Goal: Information Seeking & Learning: Learn about a topic

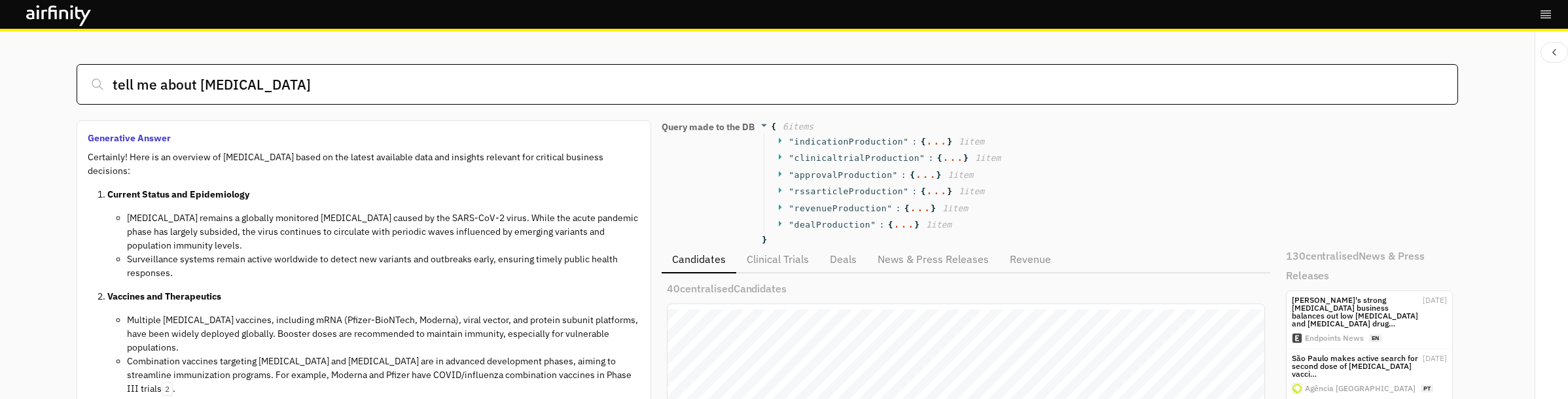
click at [267, 93] on input "tell me about [MEDICAL_DATA]" at bounding box center [767, 84] width 1381 height 40
click at [274, 90] on input "tell me about [MEDICAL_DATA]" at bounding box center [767, 84] width 1381 height 40
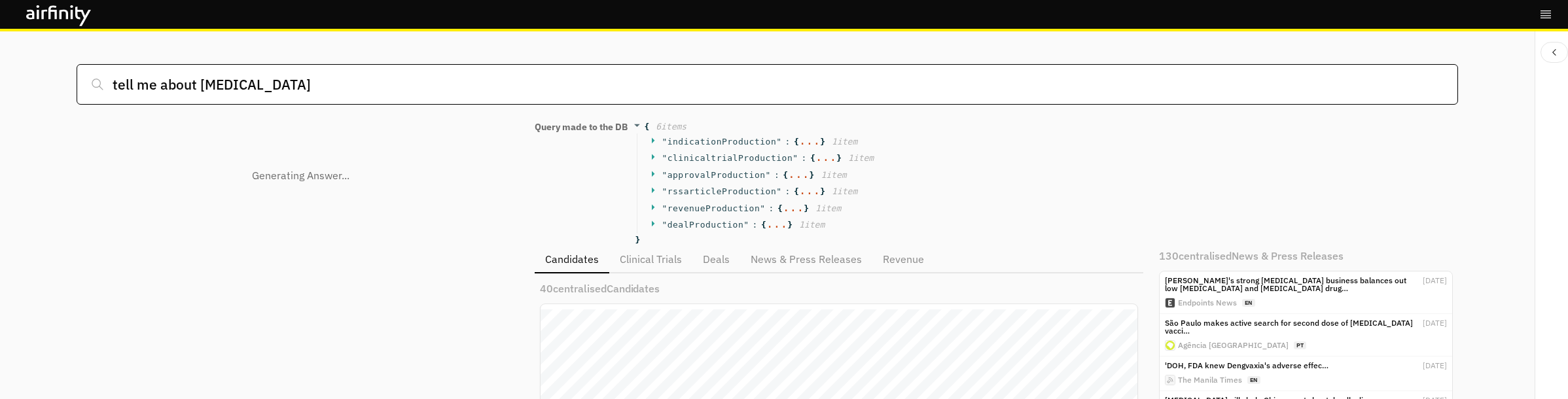
scroll to position [376, 666]
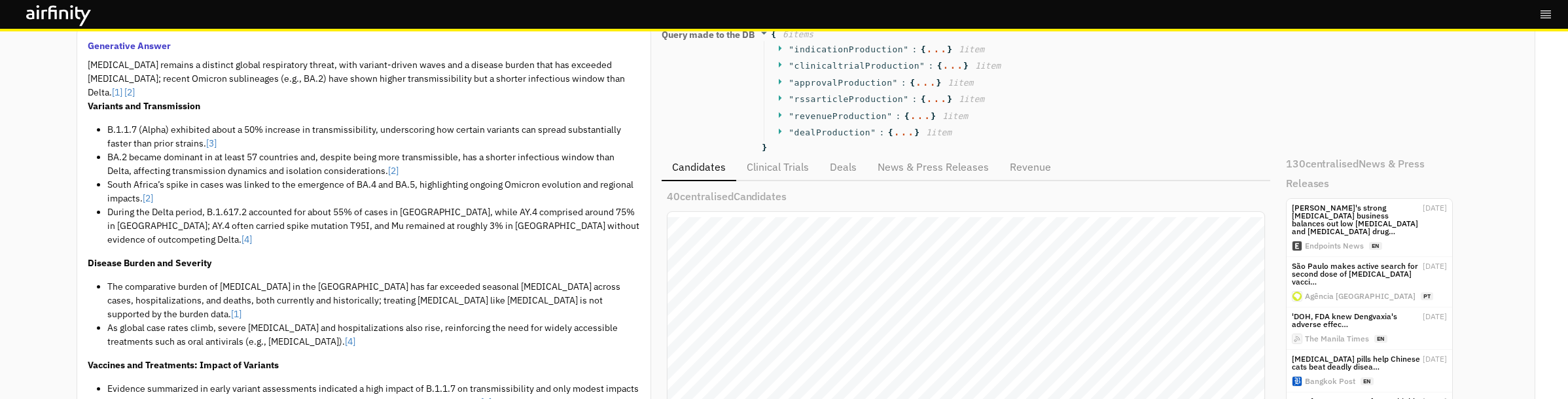
scroll to position [98, 0]
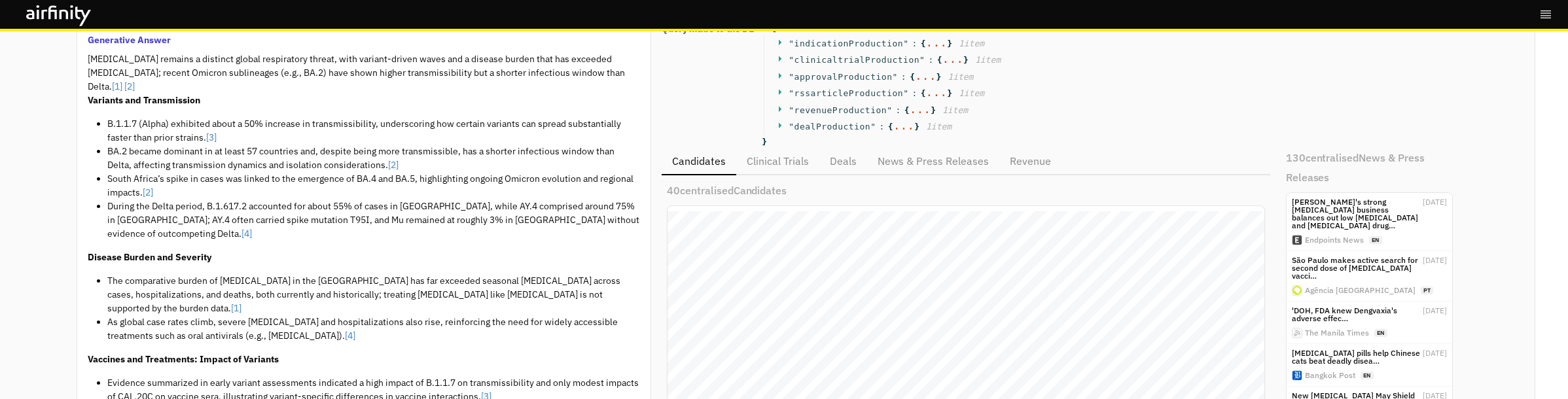
click at [222, 117] on li "B.1.1.7 (Alpha) exhibited about a 50% increase in transmissibility, underscorin…" at bounding box center [373, 131] width 533 height 27
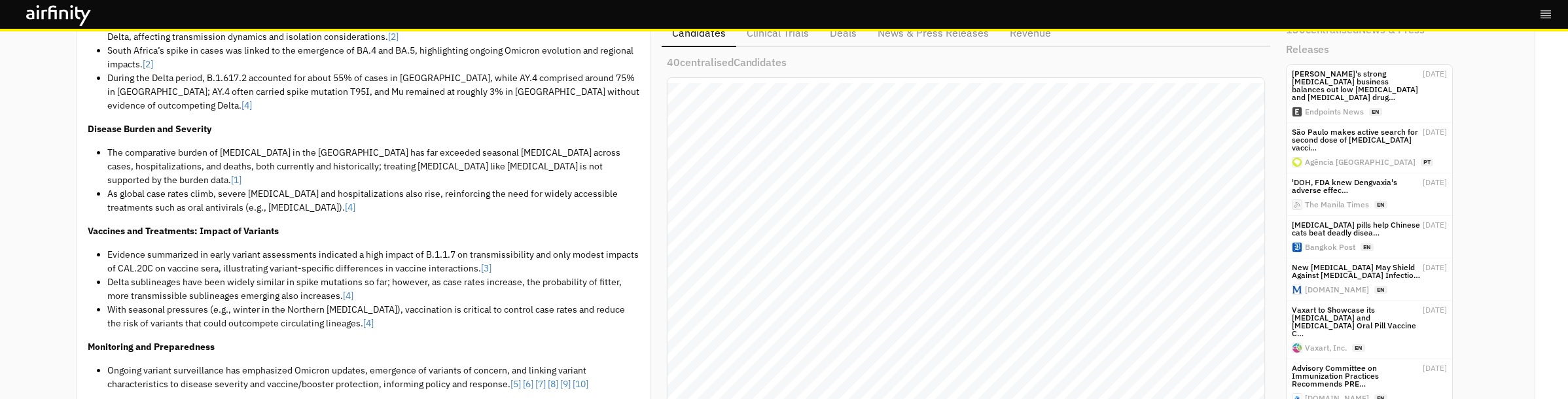
scroll to position [0, 0]
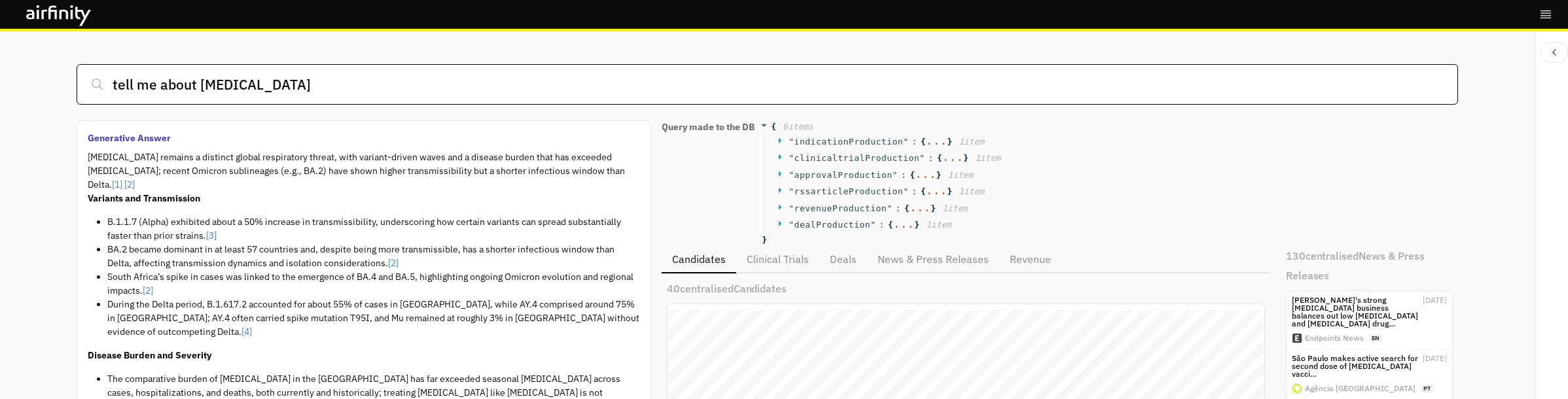
click at [217, 82] on input "tell me about [MEDICAL_DATA]" at bounding box center [767, 84] width 1381 height 40
type input "[GEOGRAPHIC_DATA]"
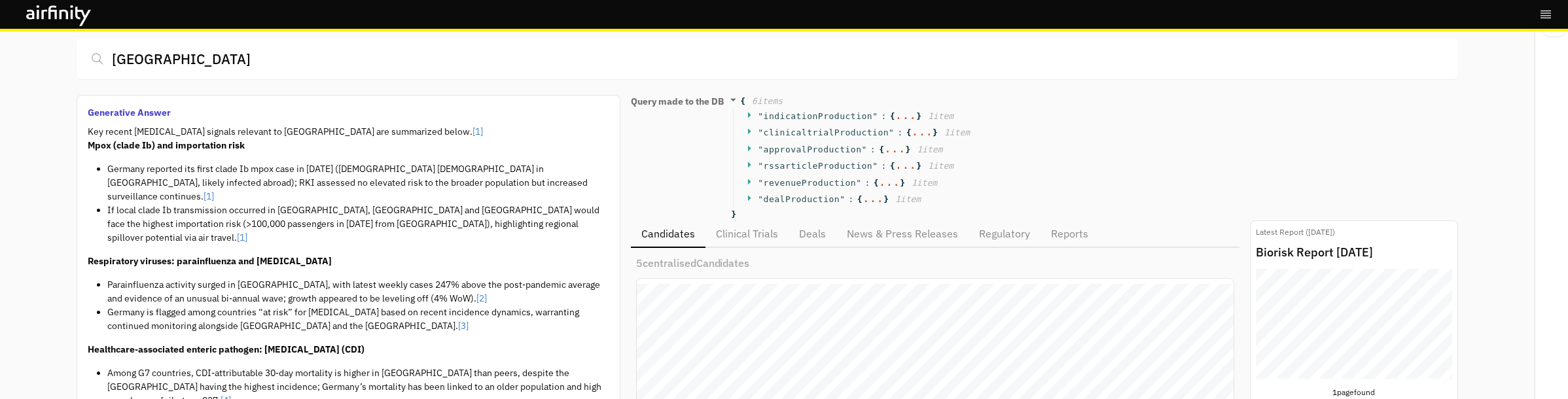
scroll to position [31, 0]
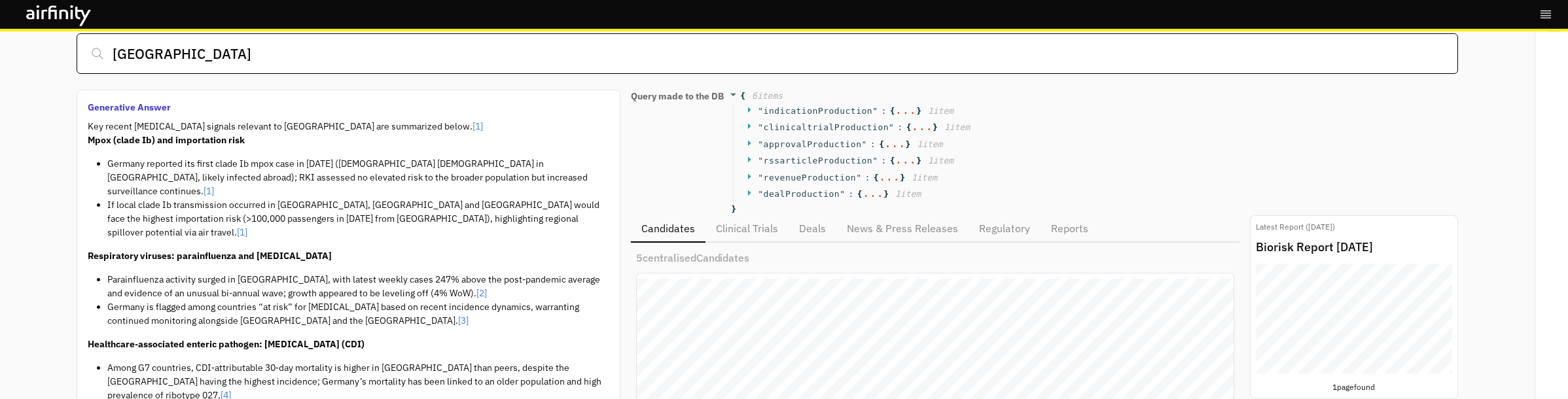
click at [138, 50] on input "[GEOGRAPHIC_DATA]" at bounding box center [767, 53] width 1381 height 40
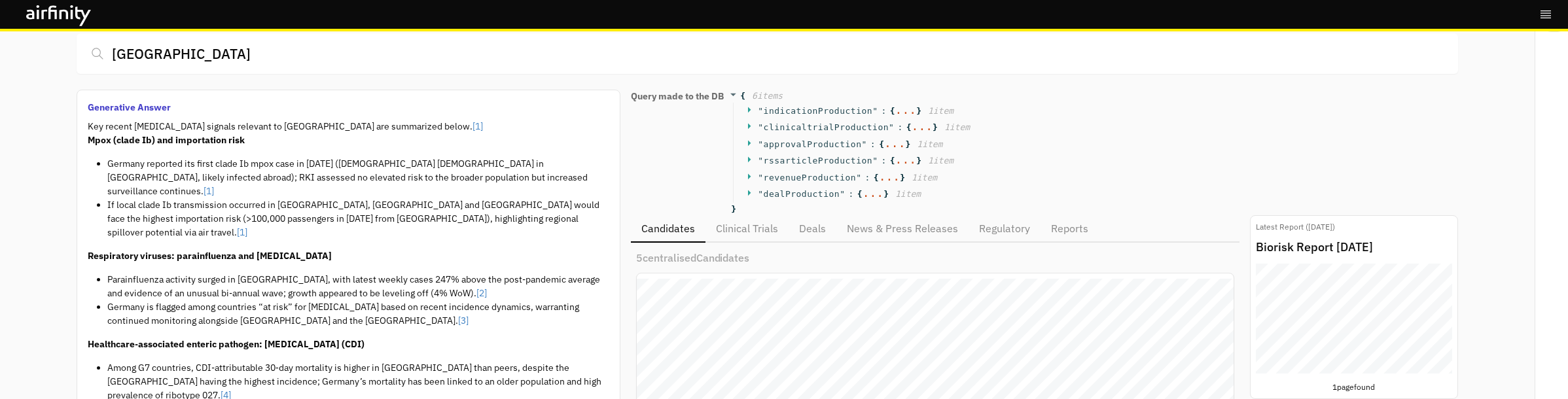
click at [349, 182] on li "Germany reported its first clade Ib mpox case in [DATE] ([DEMOGRAPHIC_DATA] [DE…" at bounding box center [358, 177] width 502 height 41
click at [293, 273] on li "Parainfluenza activity surged in [GEOGRAPHIC_DATA], with latest weekly cases 24…" at bounding box center [358, 286] width 502 height 27
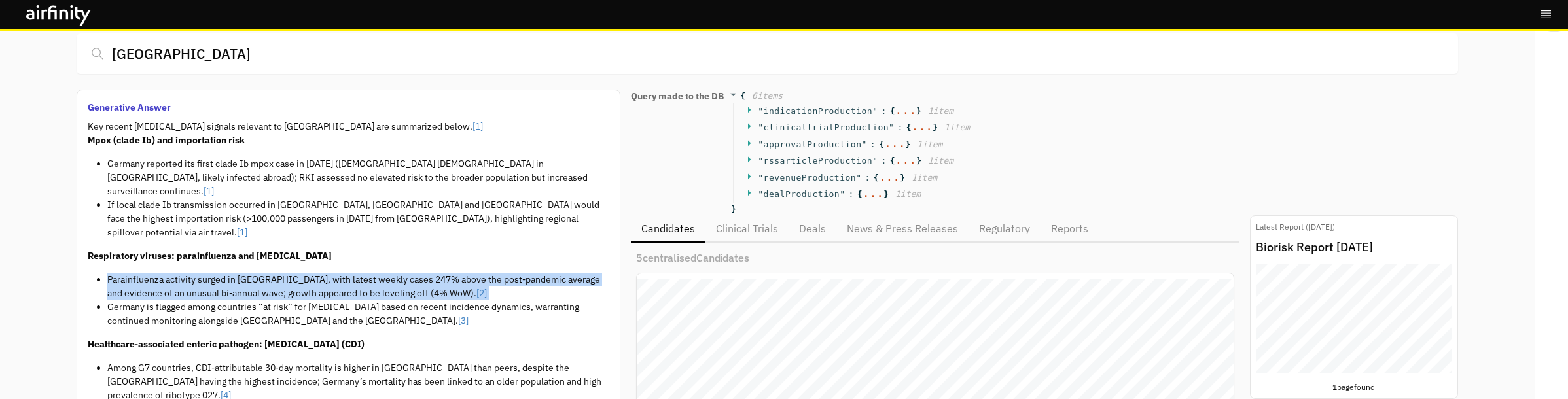
click at [293, 273] on li "Parainfluenza activity surged in [GEOGRAPHIC_DATA], with latest weekly cases 24…" at bounding box center [358, 286] width 502 height 27
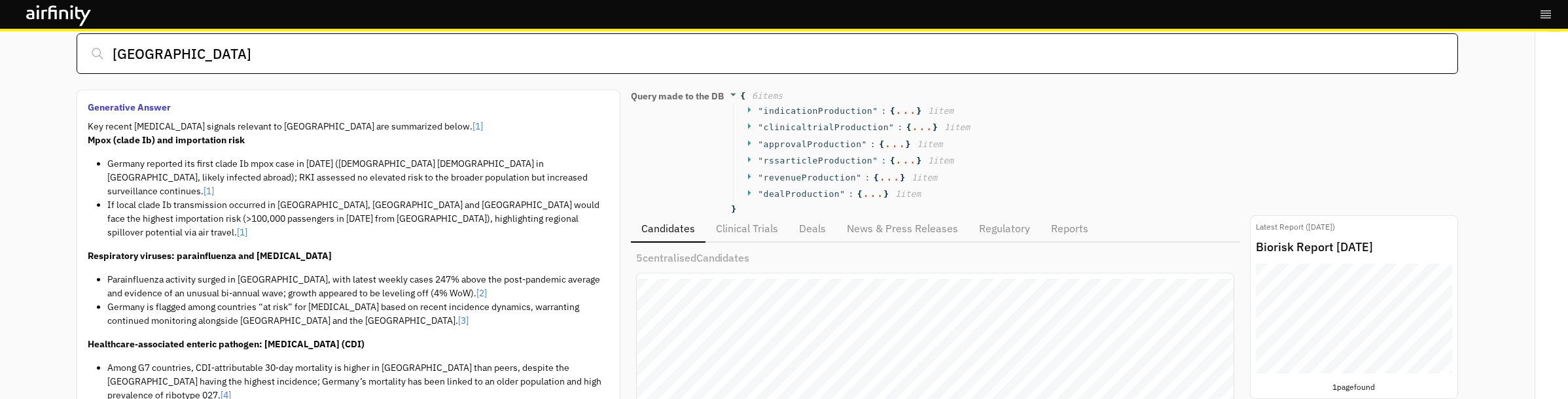
click at [192, 47] on input "[GEOGRAPHIC_DATA]" at bounding box center [767, 53] width 1381 height 40
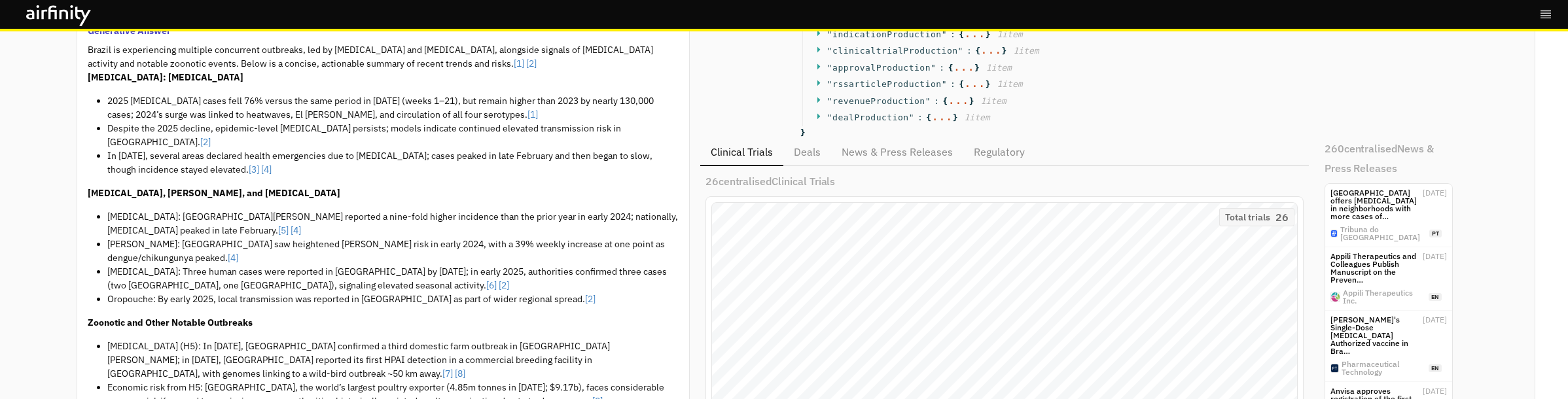
scroll to position [35, 0]
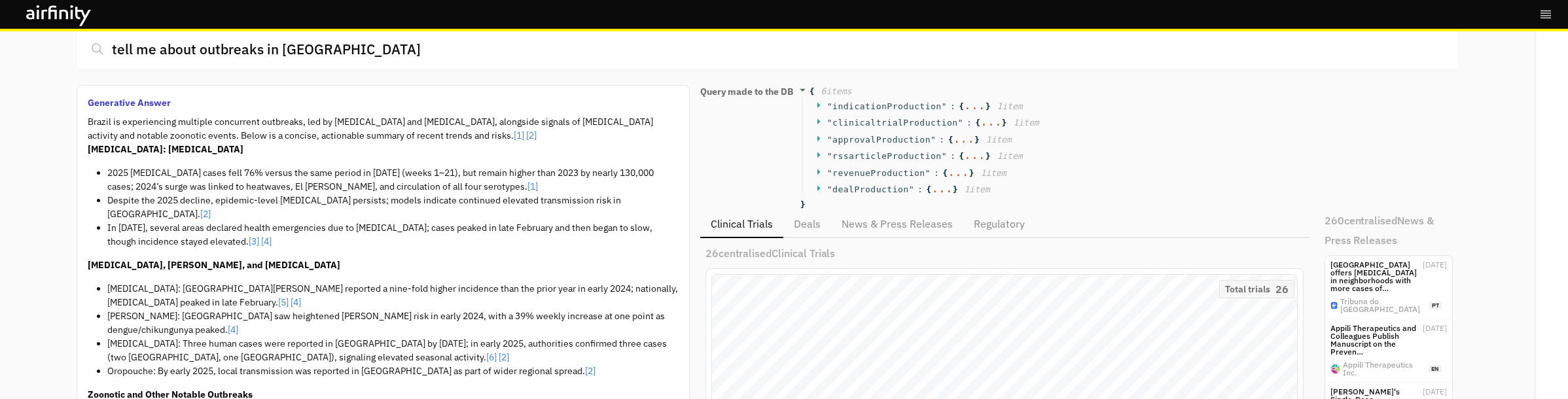
click at [274, 221] on li "In [DATE], several areas declared health emergencies due to [MEDICAL_DATA]; cas…" at bounding box center [393, 235] width 571 height 27
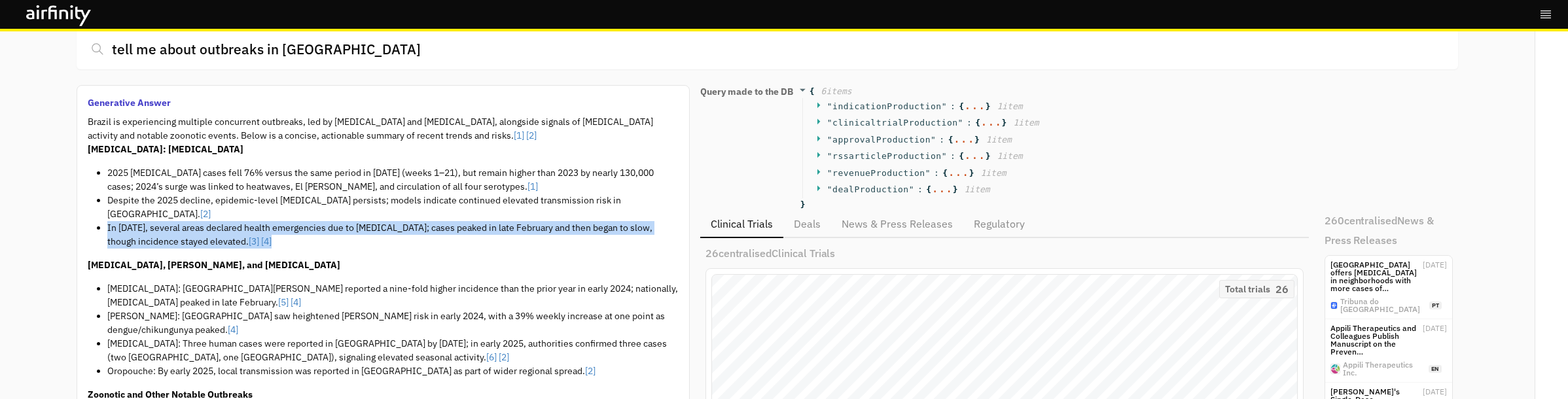
click at [274, 221] on li "In [DATE], several areas declared health emergencies due to [MEDICAL_DATA]; cas…" at bounding box center [393, 235] width 571 height 27
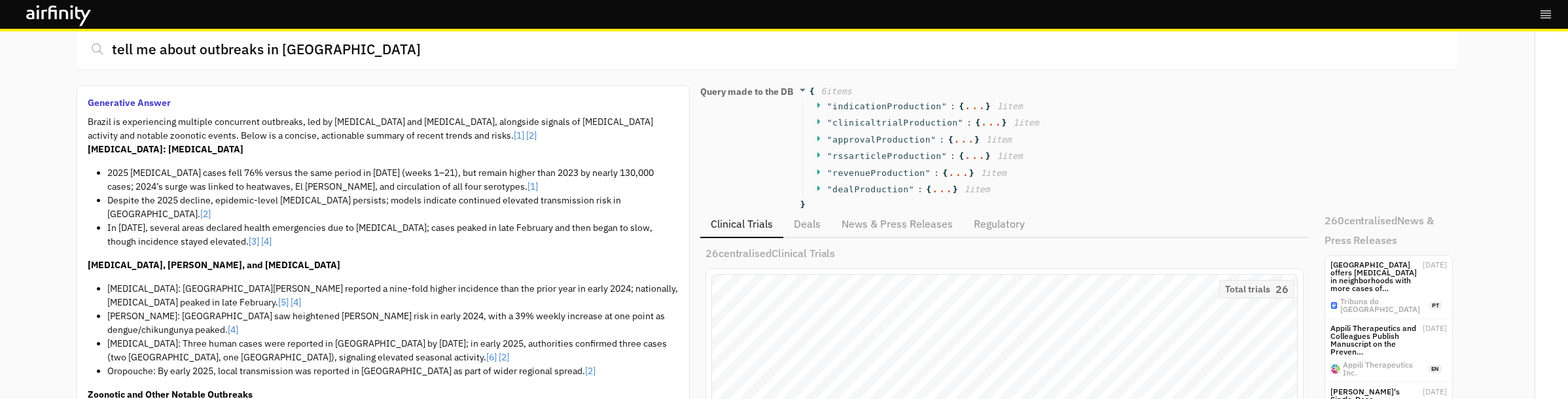
click at [281, 195] on li "Despite the 2025 decline, epidemic-level [MEDICAL_DATA] persists; models indica…" at bounding box center [393, 208] width 571 height 27
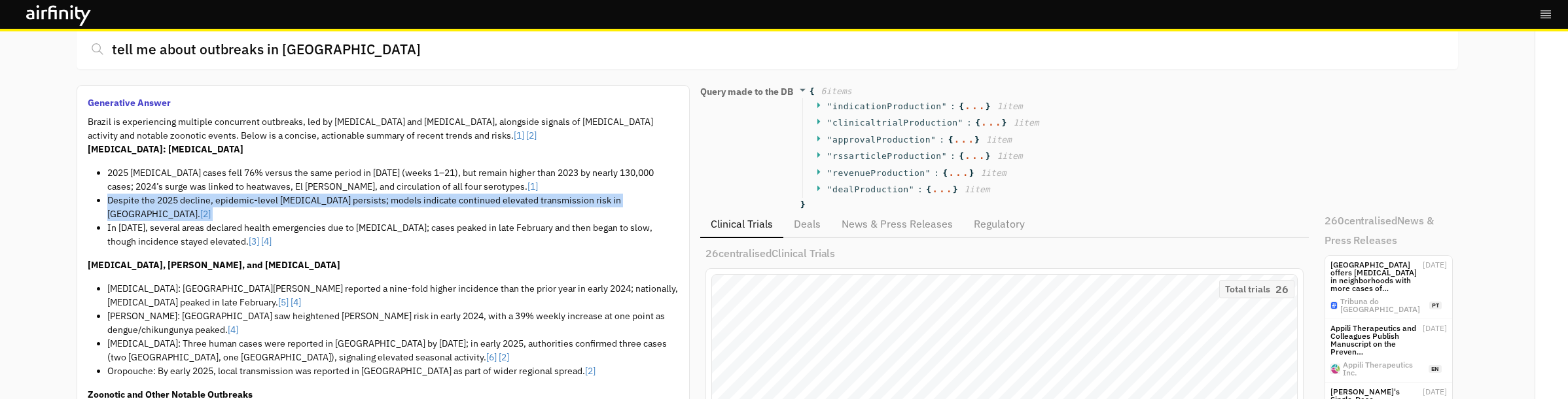
click at [281, 195] on li "Despite the 2025 decline, epidemic-level [MEDICAL_DATA] persists; models indica…" at bounding box center [393, 208] width 571 height 27
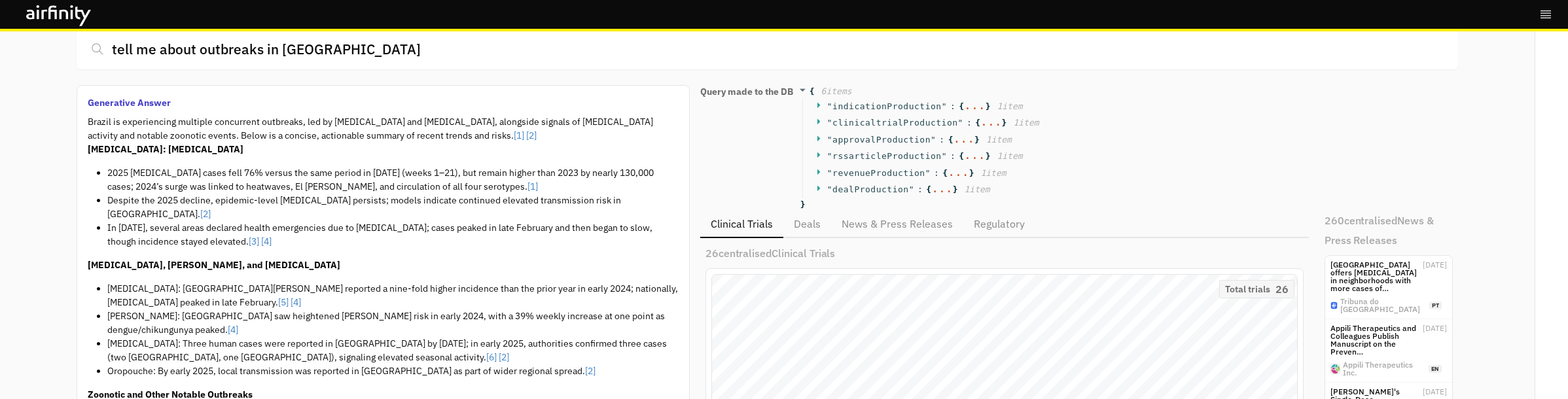
click at [283, 183] on li "2025 [MEDICAL_DATA] cases fell 76% versus the same period in [DATE] (weeks 1–21…" at bounding box center [393, 179] width 571 height 27
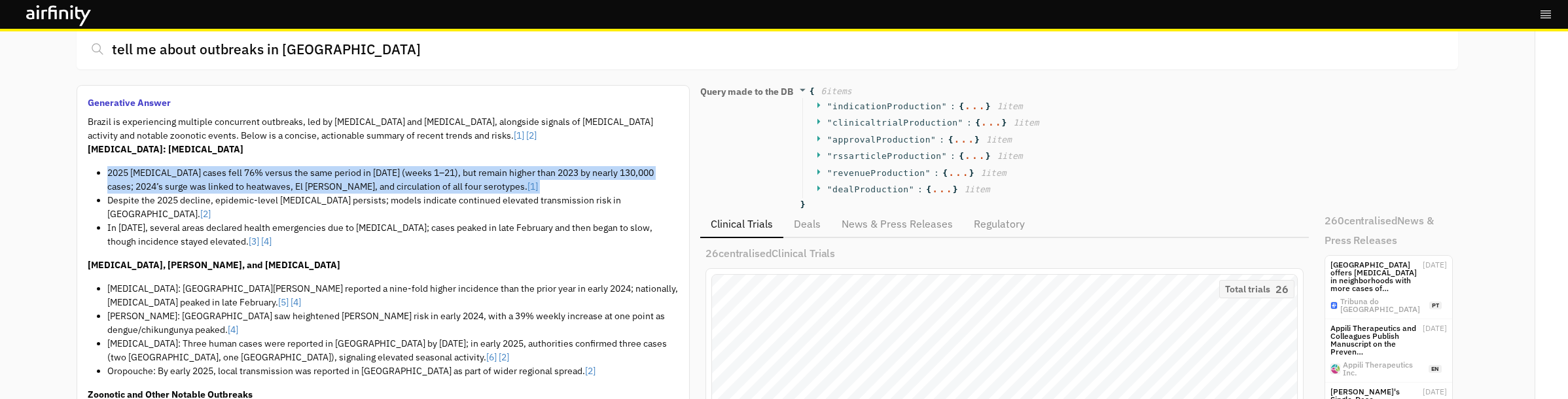
click at [283, 183] on li "2025 [MEDICAL_DATA] cases fell 76% versus the same period in [DATE] (weeks 1–21…" at bounding box center [393, 179] width 571 height 27
click at [292, 176] on li "2025 [MEDICAL_DATA] cases fell 76% versus the same period in [DATE] (weeks 1–21…" at bounding box center [393, 179] width 571 height 27
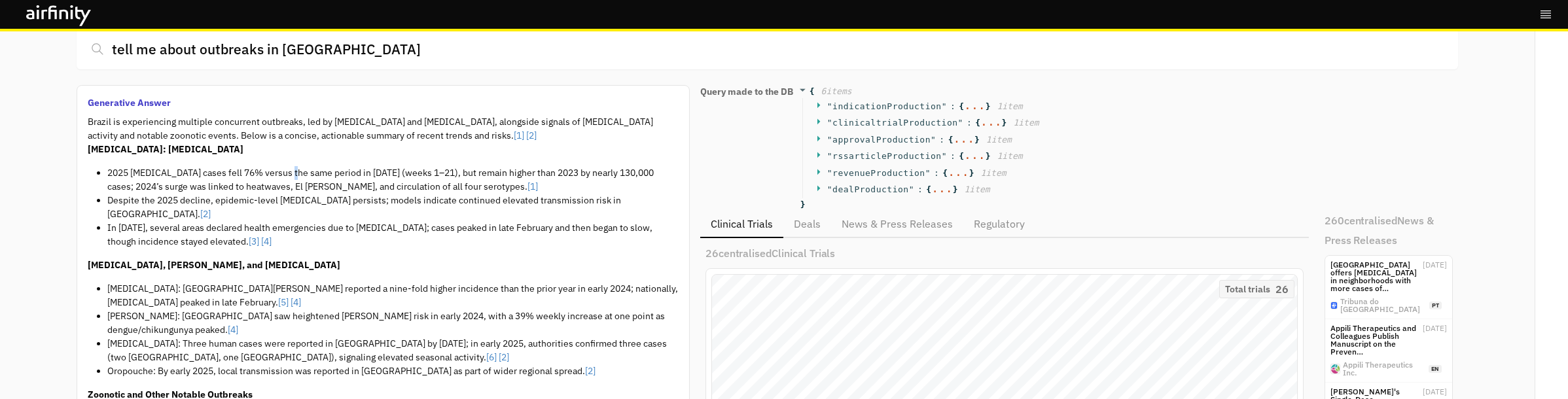
click at [292, 176] on li "2025 [MEDICAL_DATA] cases fell 76% versus the same period in [DATE] (weeks 1–21…" at bounding box center [393, 179] width 571 height 27
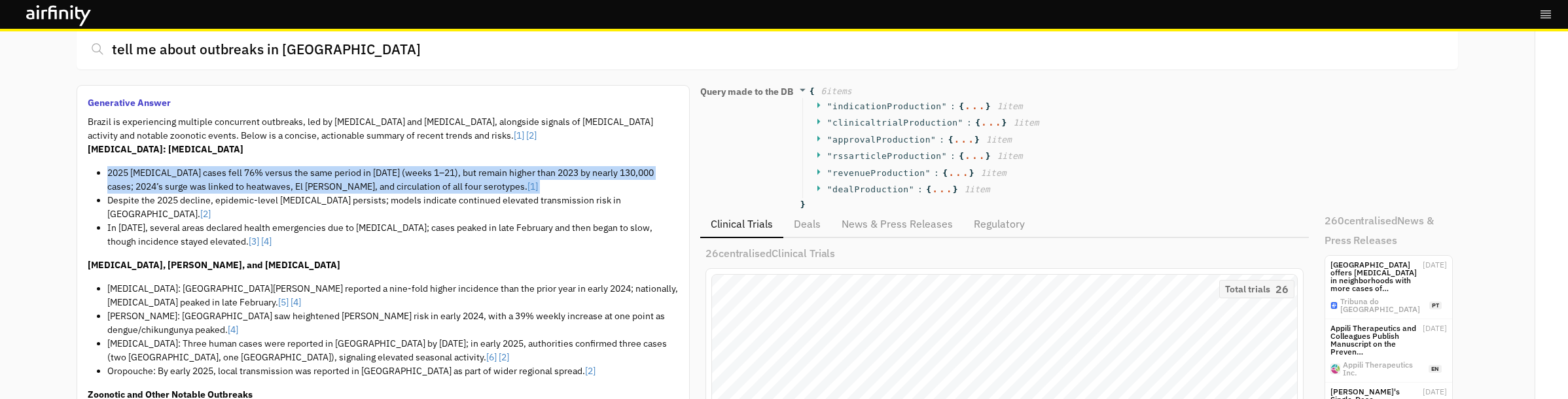
click at [292, 176] on li "2025 [MEDICAL_DATA] cases fell 76% versus the same period in [DATE] (weeks 1–21…" at bounding box center [393, 179] width 571 height 27
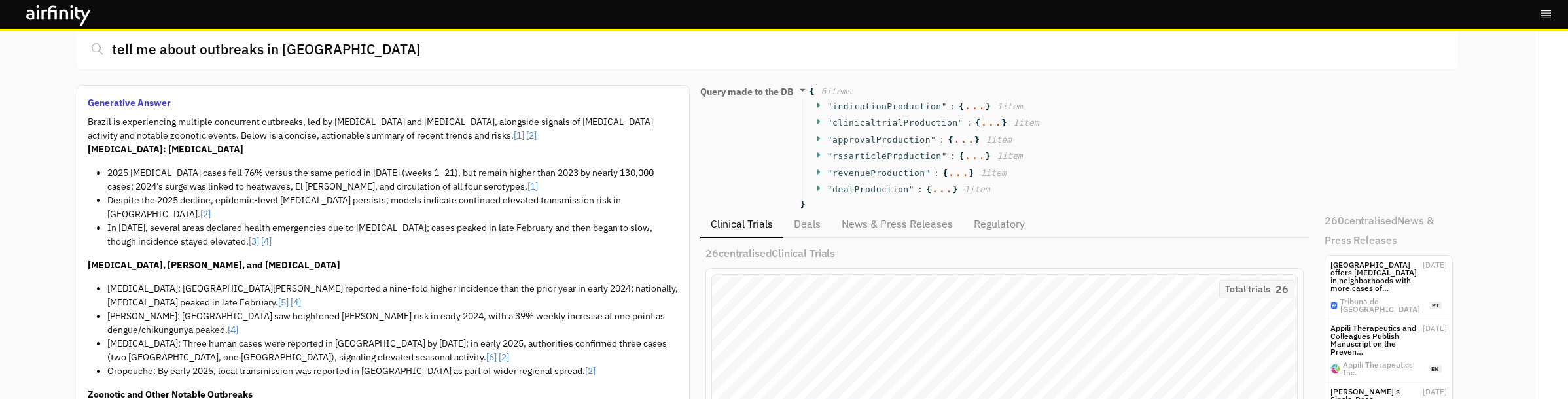
click at [292, 201] on li "Despite the 2025 decline, epidemic-level [MEDICAL_DATA] persists; models indica…" at bounding box center [393, 208] width 571 height 27
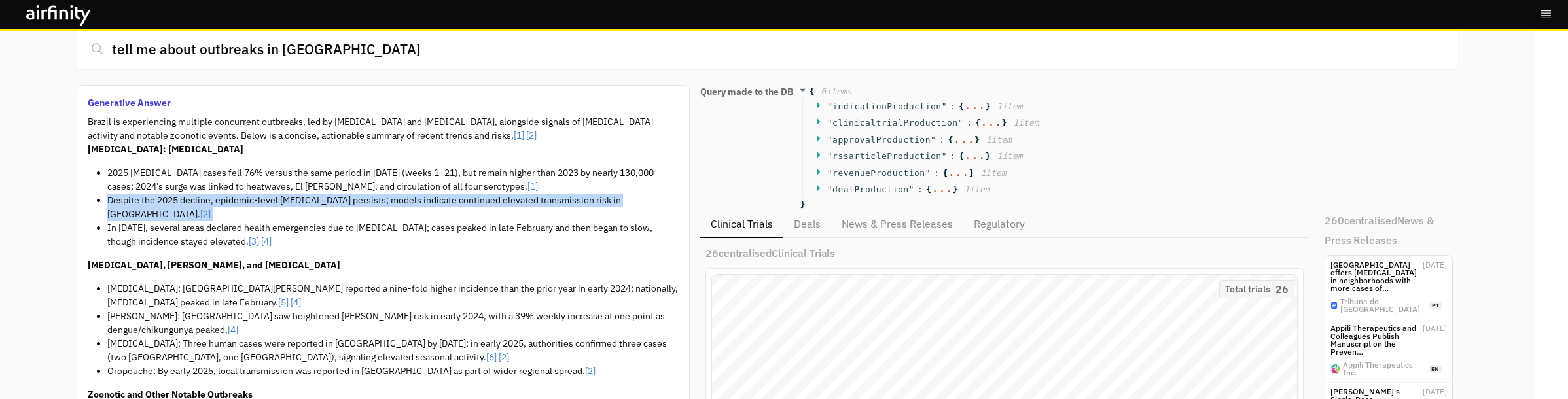
click at [292, 201] on li "Despite the 2025 decline, epidemic-level [MEDICAL_DATA] persists; models indica…" at bounding box center [393, 208] width 571 height 27
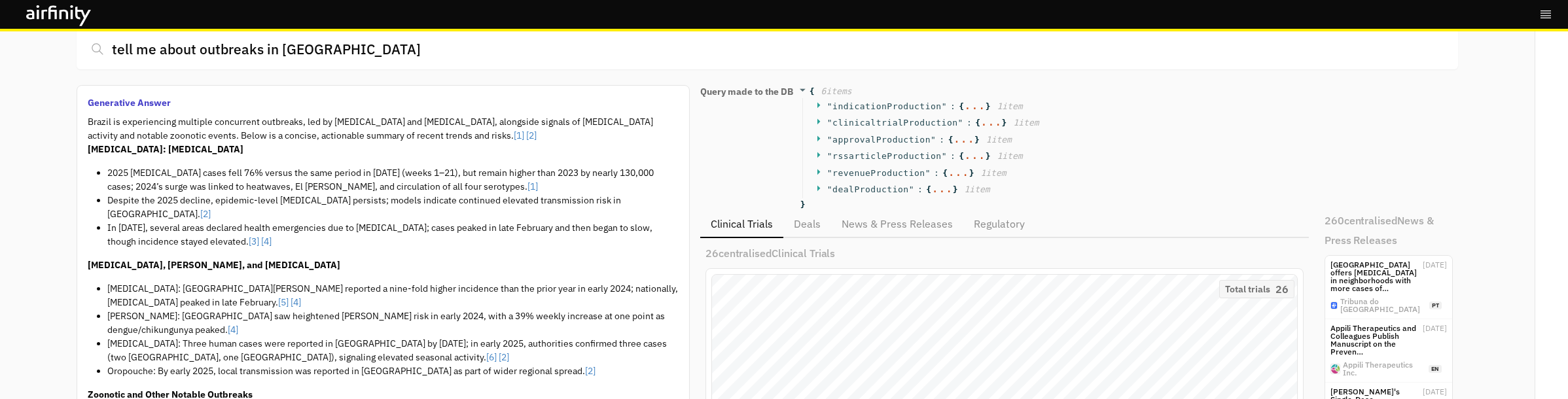
click at [291, 221] on li "In [DATE], several areas declared health emergencies due to [MEDICAL_DATA]; cas…" at bounding box center [393, 235] width 571 height 27
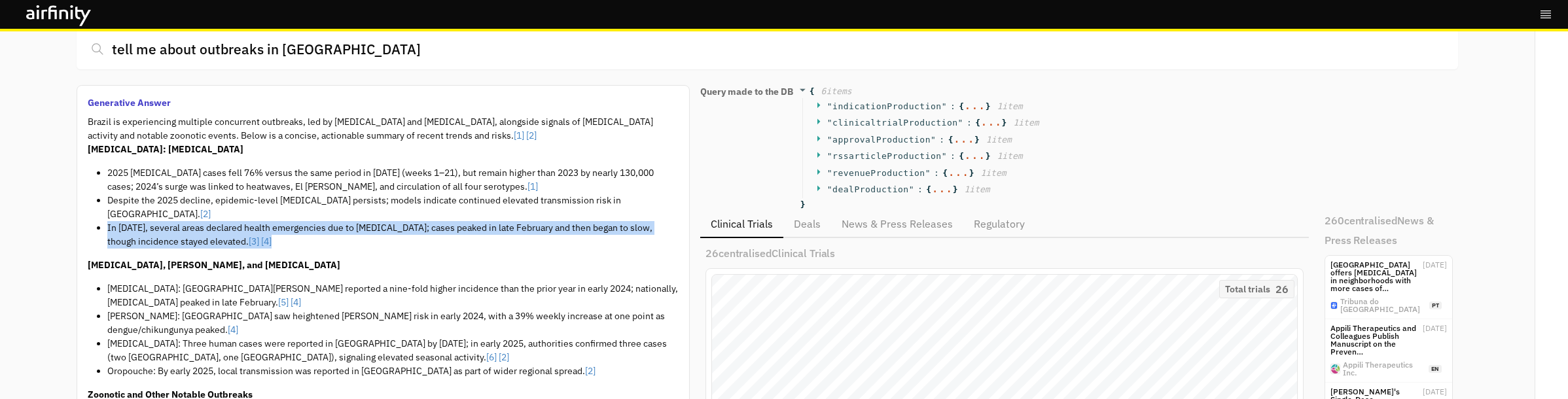
click at [291, 221] on li "In [DATE], several areas declared health emergencies due to [MEDICAL_DATA]; cas…" at bounding box center [393, 235] width 571 height 27
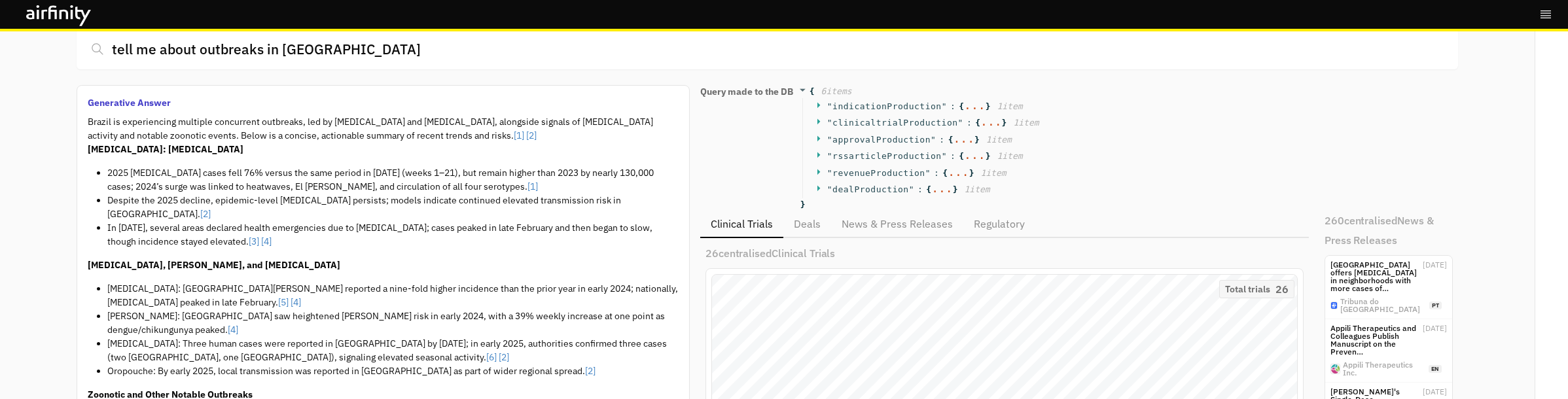
click at [316, 282] on li "[MEDICAL_DATA]: [GEOGRAPHIC_DATA][PERSON_NAME] reported a nine-fold higher inci…" at bounding box center [393, 295] width 571 height 27
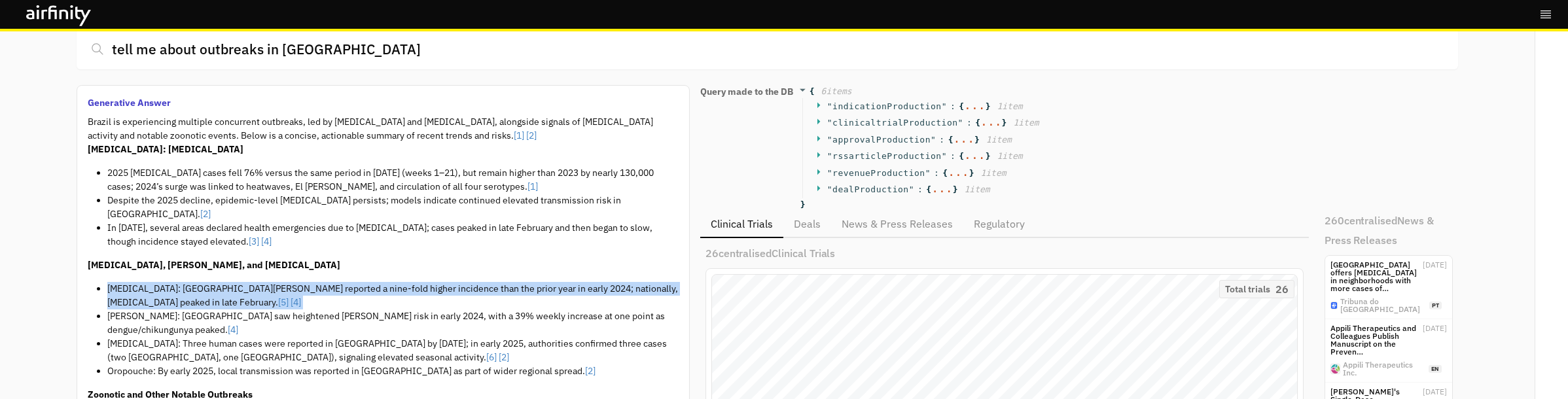
click at [316, 282] on li "[MEDICAL_DATA]: [GEOGRAPHIC_DATA][PERSON_NAME] reported a nine-fold higher inci…" at bounding box center [393, 295] width 571 height 27
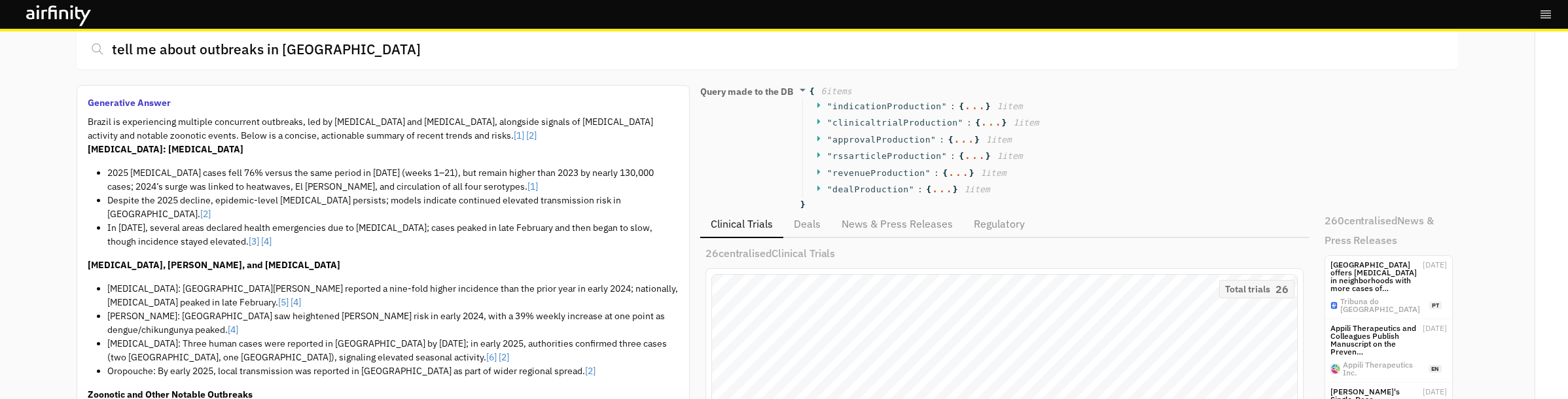
click at [282, 282] on li "[MEDICAL_DATA]: [GEOGRAPHIC_DATA][PERSON_NAME] reported a nine-fold higher inci…" at bounding box center [393, 295] width 571 height 27
click at [249, 310] on li "[PERSON_NAME]: [GEOGRAPHIC_DATA] saw heightened [PERSON_NAME] risk in early 202…" at bounding box center [393, 323] width 571 height 27
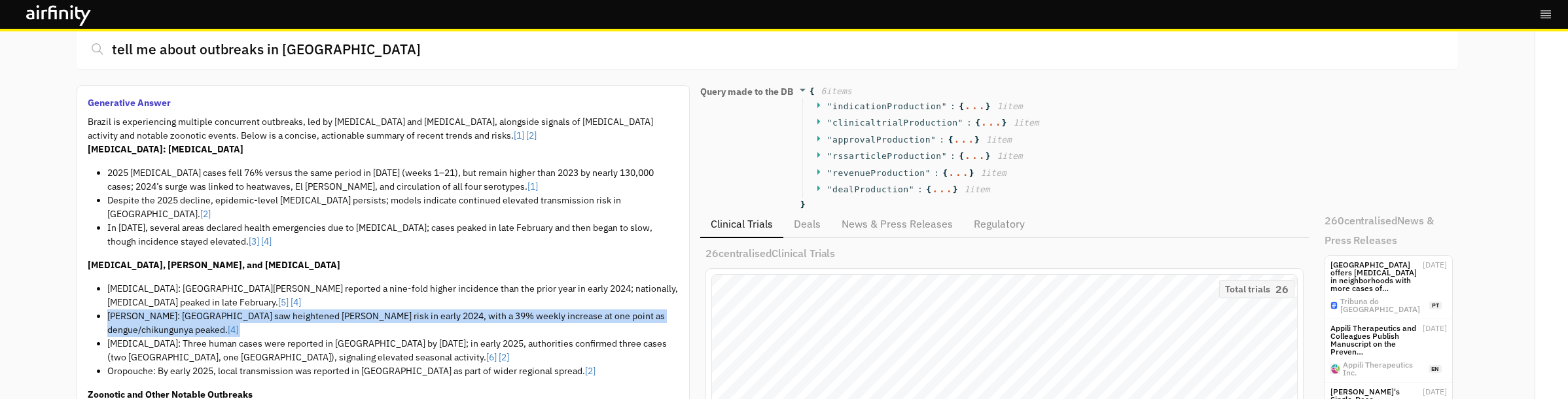
click at [249, 310] on li "[PERSON_NAME]: [GEOGRAPHIC_DATA] saw heightened [PERSON_NAME] risk in early 202…" at bounding box center [393, 323] width 571 height 27
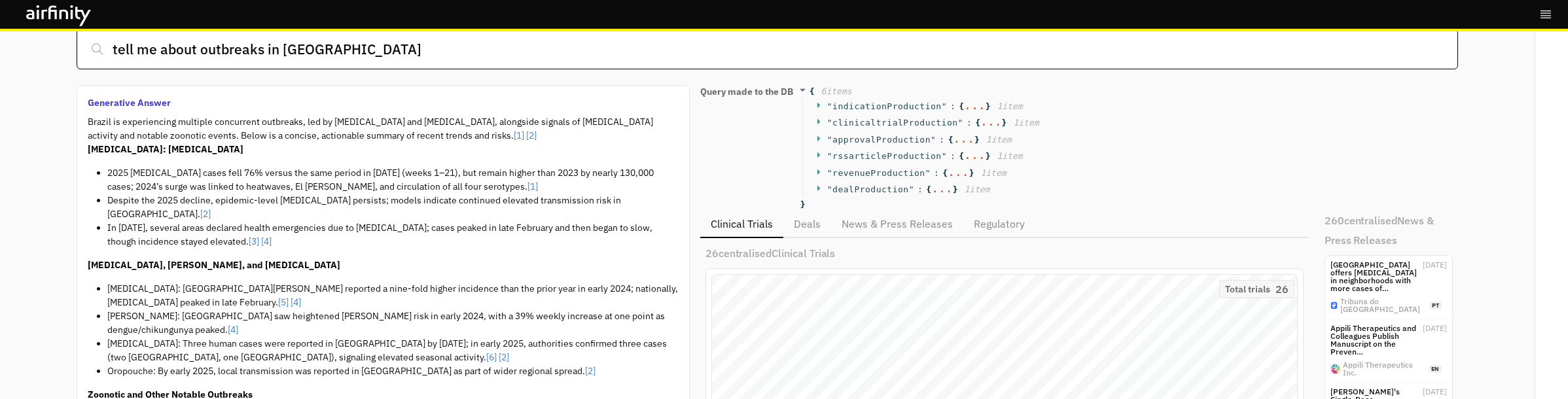
click at [345, 47] on input "tell me about outbreaks in [GEOGRAPHIC_DATA]" at bounding box center [767, 49] width 1381 height 40
type input "tell me about outbreaks in [GEOGRAPHIC_DATA] this year"
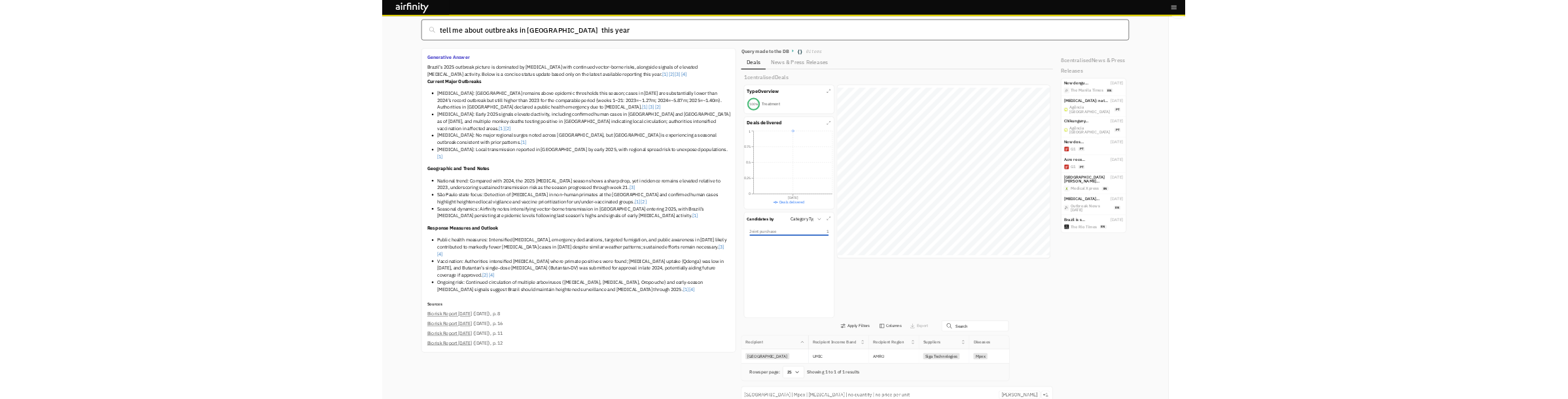
scroll to position [0, 0]
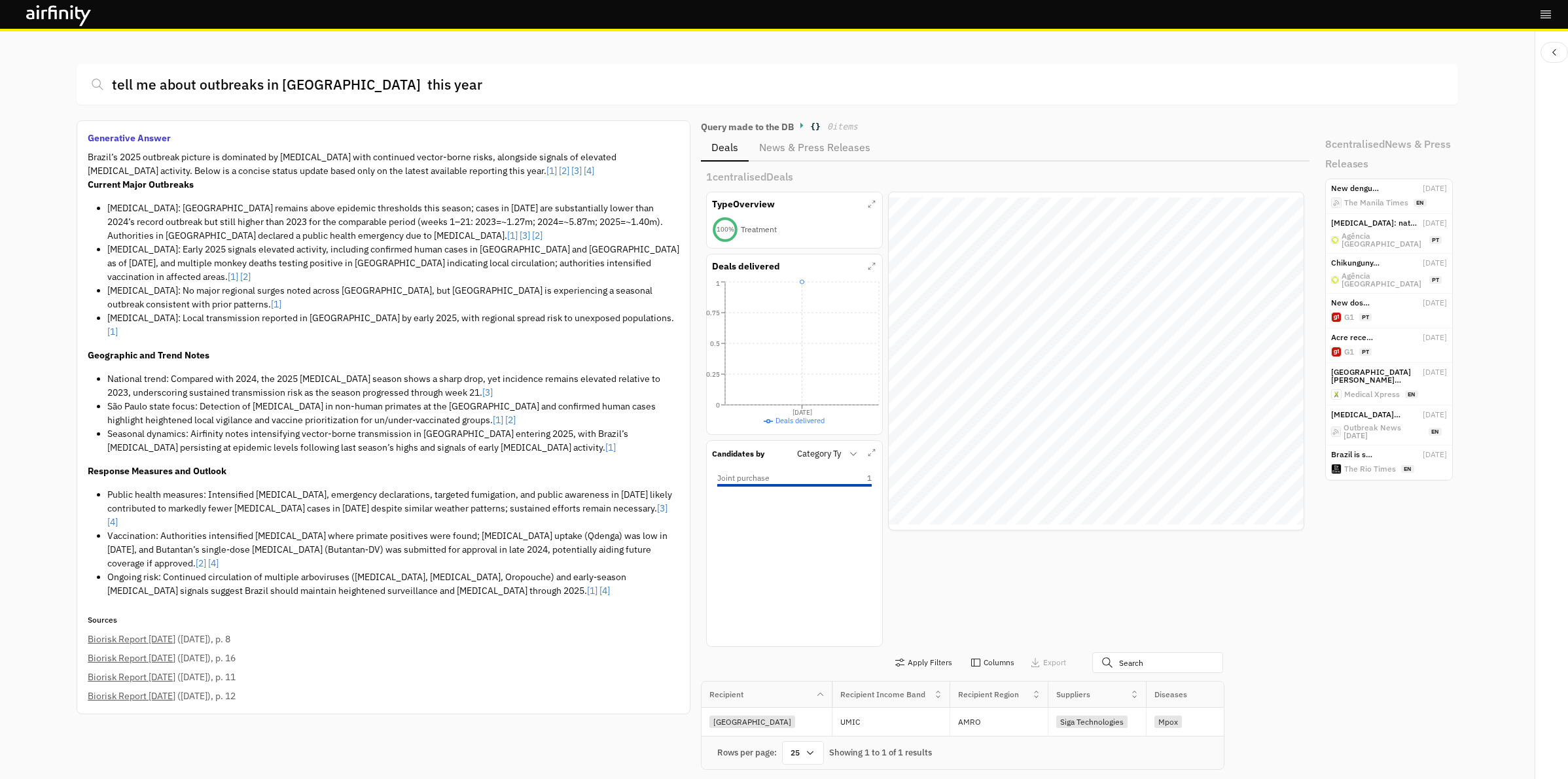
click at [274, 164] on p "Brazil’s 2025 outbreak picture is dominated by [MEDICAL_DATA] with continued ve…" at bounding box center [383, 164] width 592 height 27
click at [657, 398] on link "[3]" at bounding box center [662, 508] width 10 height 12
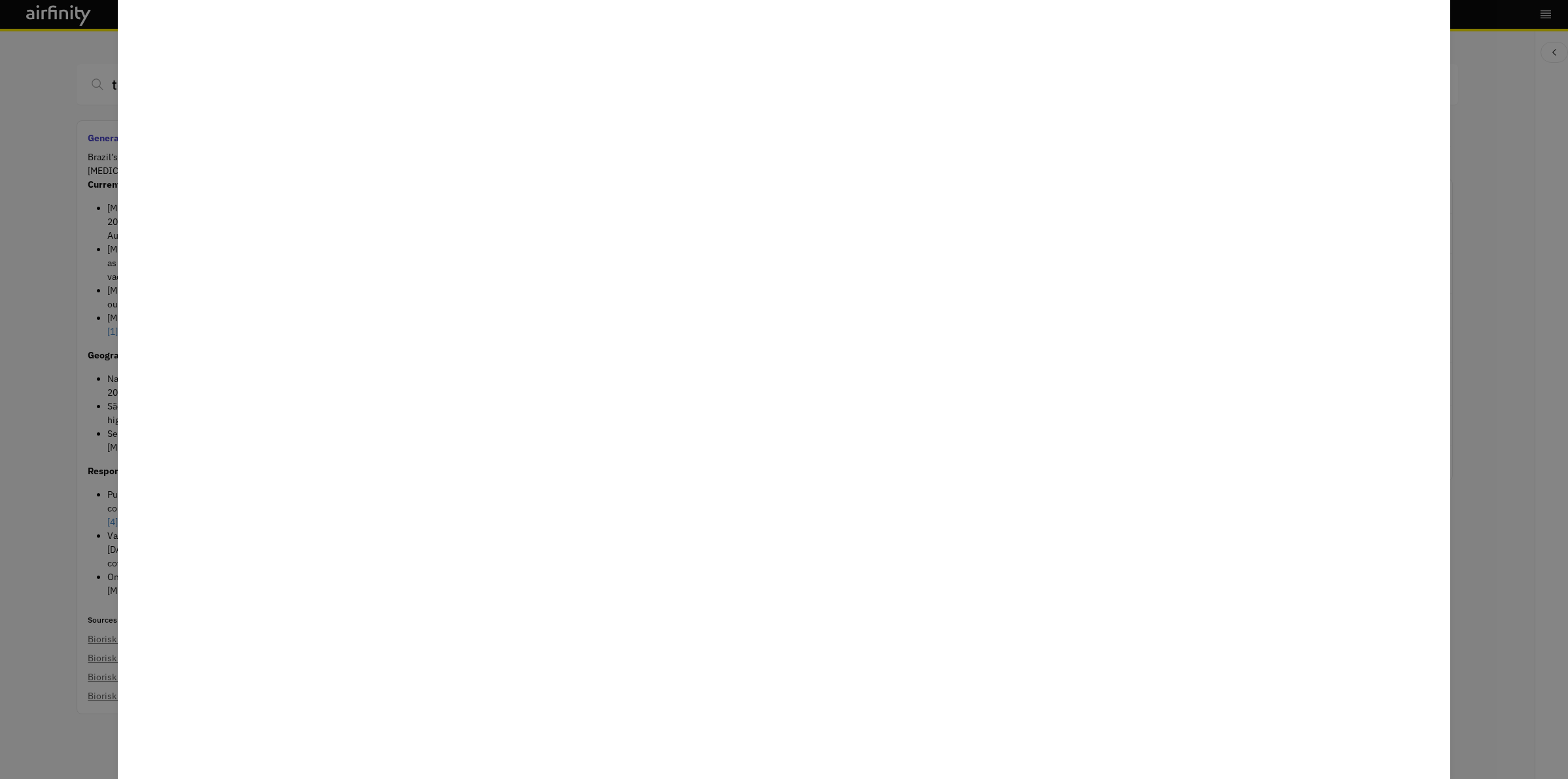
click at [89, 378] on div at bounding box center [784, 390] width 1568 height 779
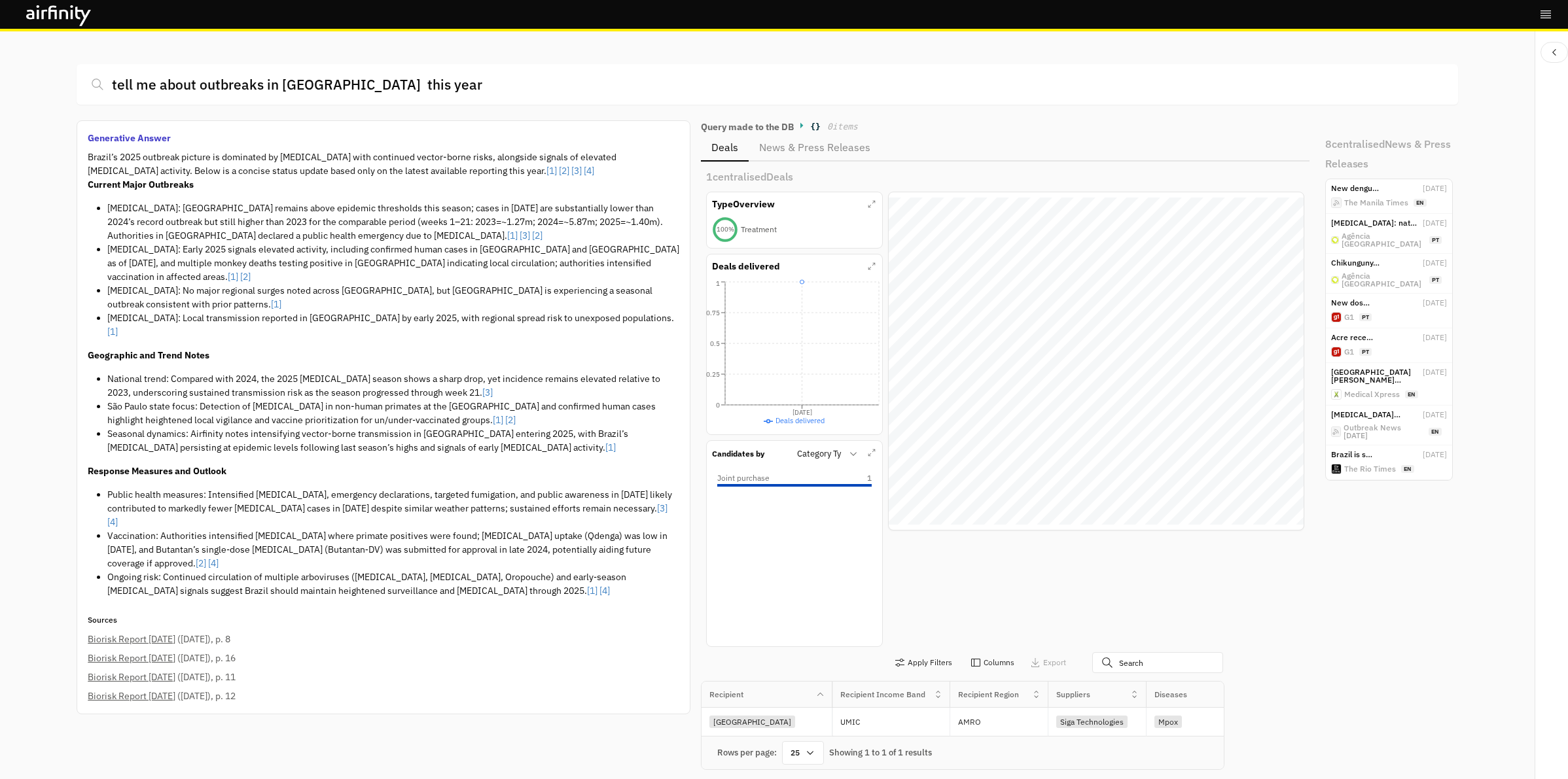
click at [356, 155] on p "Brazil’s 2025 outbreak picture is dominated by [MEDICAL_DATA] with continued ve…" at bounding box center [383, 164] width 592 height 27
click at [386, 228] on li "[MEDICAL_DATA]: [GEOGRAPHIC_DATA] remains above epidemic thresholds this season…" at bounding box center [393, 221] width 572 height 41
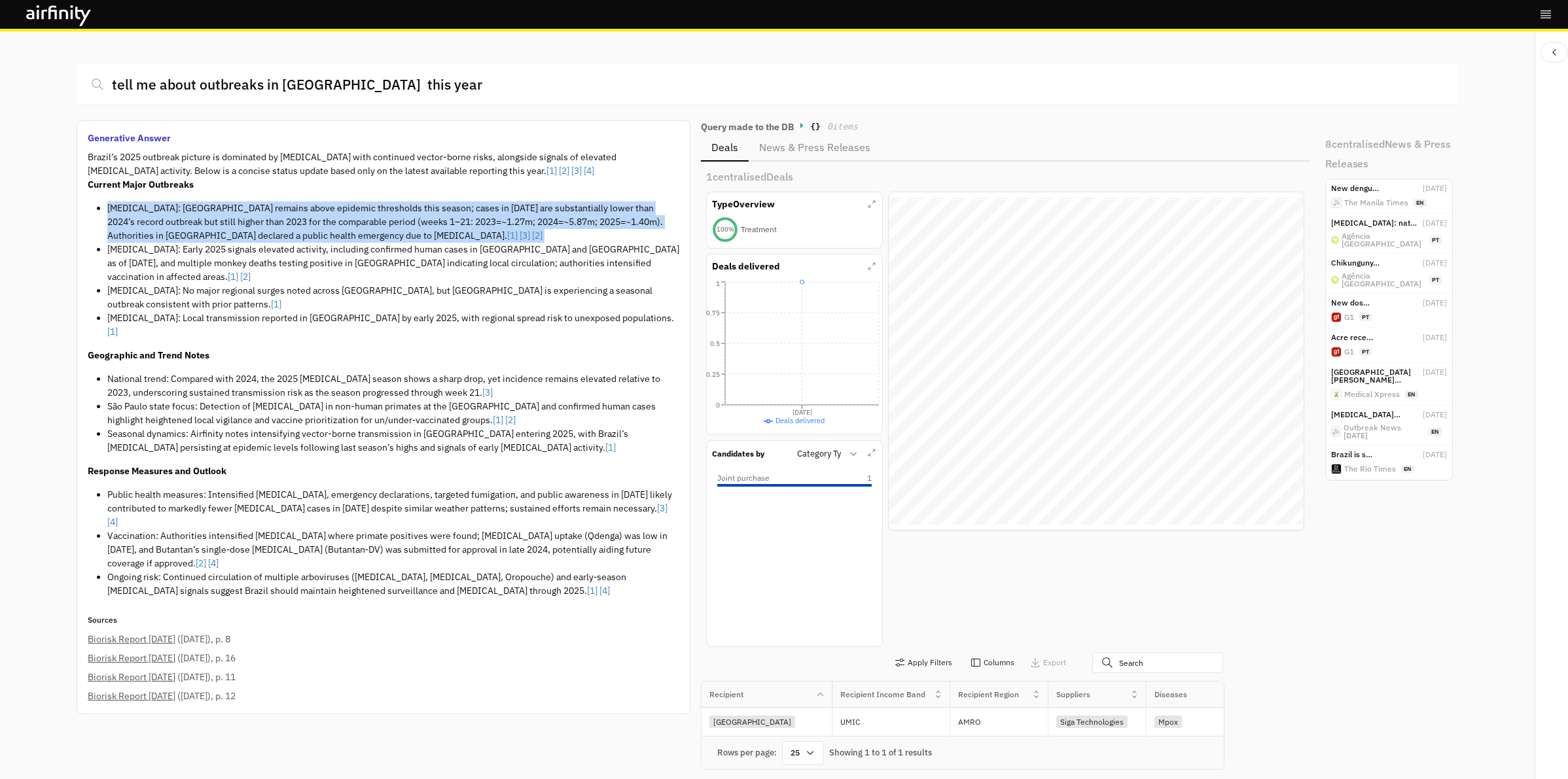
click at [386, 228] on li "[MEDICAL_DATA]: [GEOGRAPHIC_DATA] remains above epidemic thresholds this season…" at bounding box center [393, 221] width 572 height 41
click at [378, 236] on li "[MEDICAL_DATA]: [GEOGRAPHIC_DATA] remains above epidemic thresholds this season…" at bounding box center [393, 221] width 572 height 41
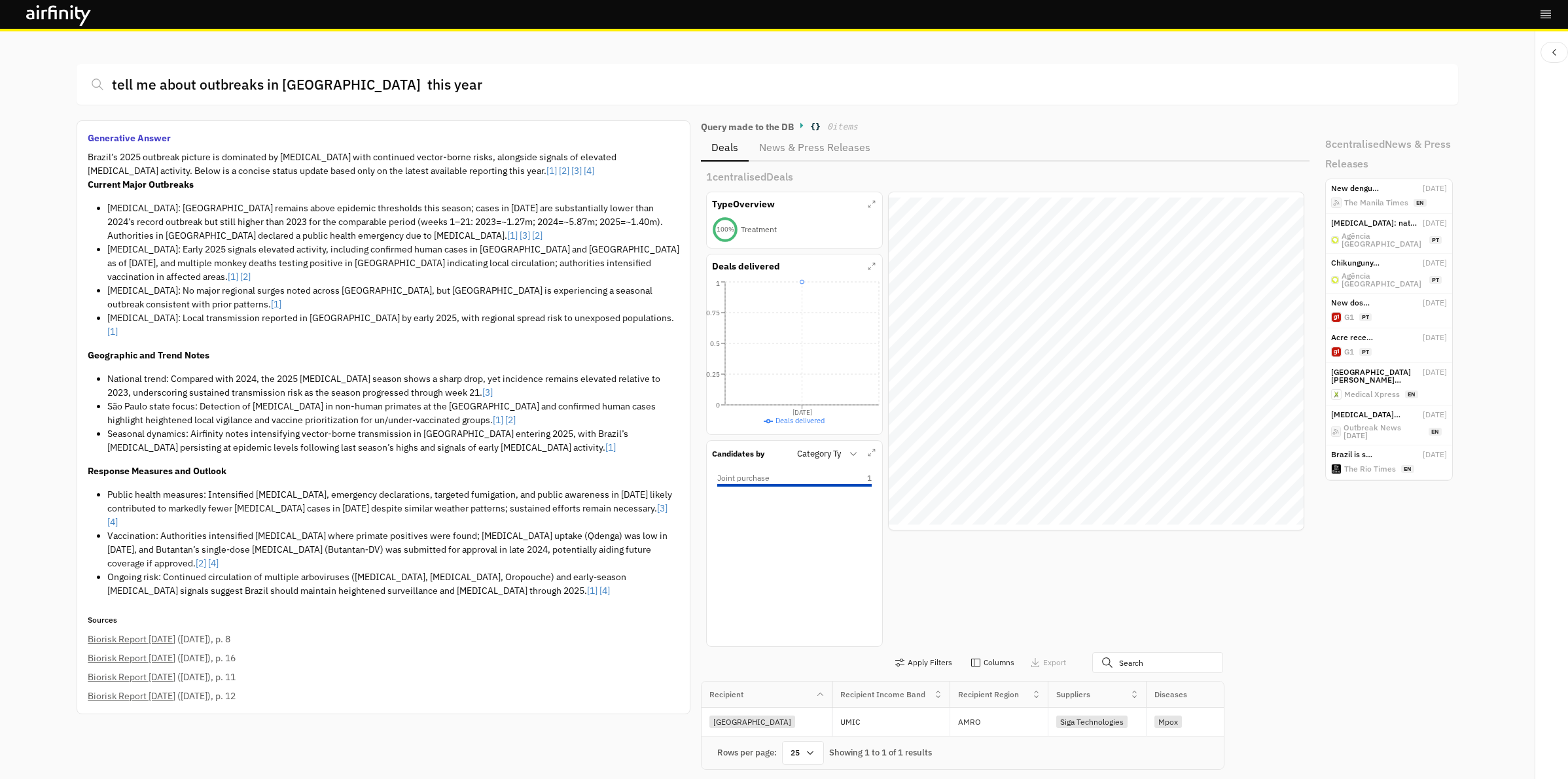
click at [381, 284] on li "[MEDICAL_DATA]: No major regional surges noted across [GEOGRAPHIC_DATA], but [G…" at bounding box center [393, 298] width 572 height 27
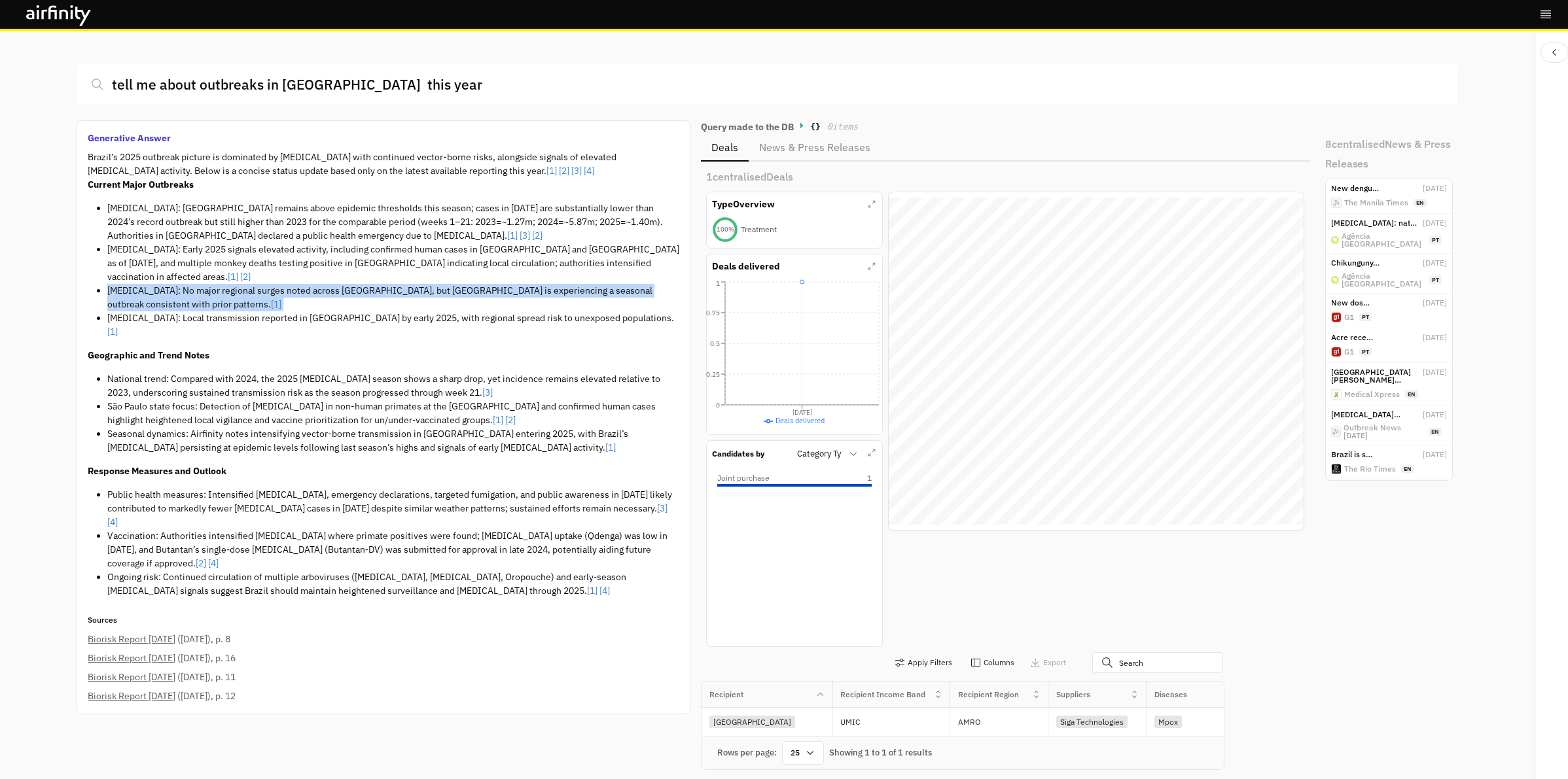
click at [381, 284] on li "[MEDICAL_DATA]: No major regional surges noted across [GEOGRAPHIC_DATA], but [G…" at bounding box center [393, 298] width 572 height 27
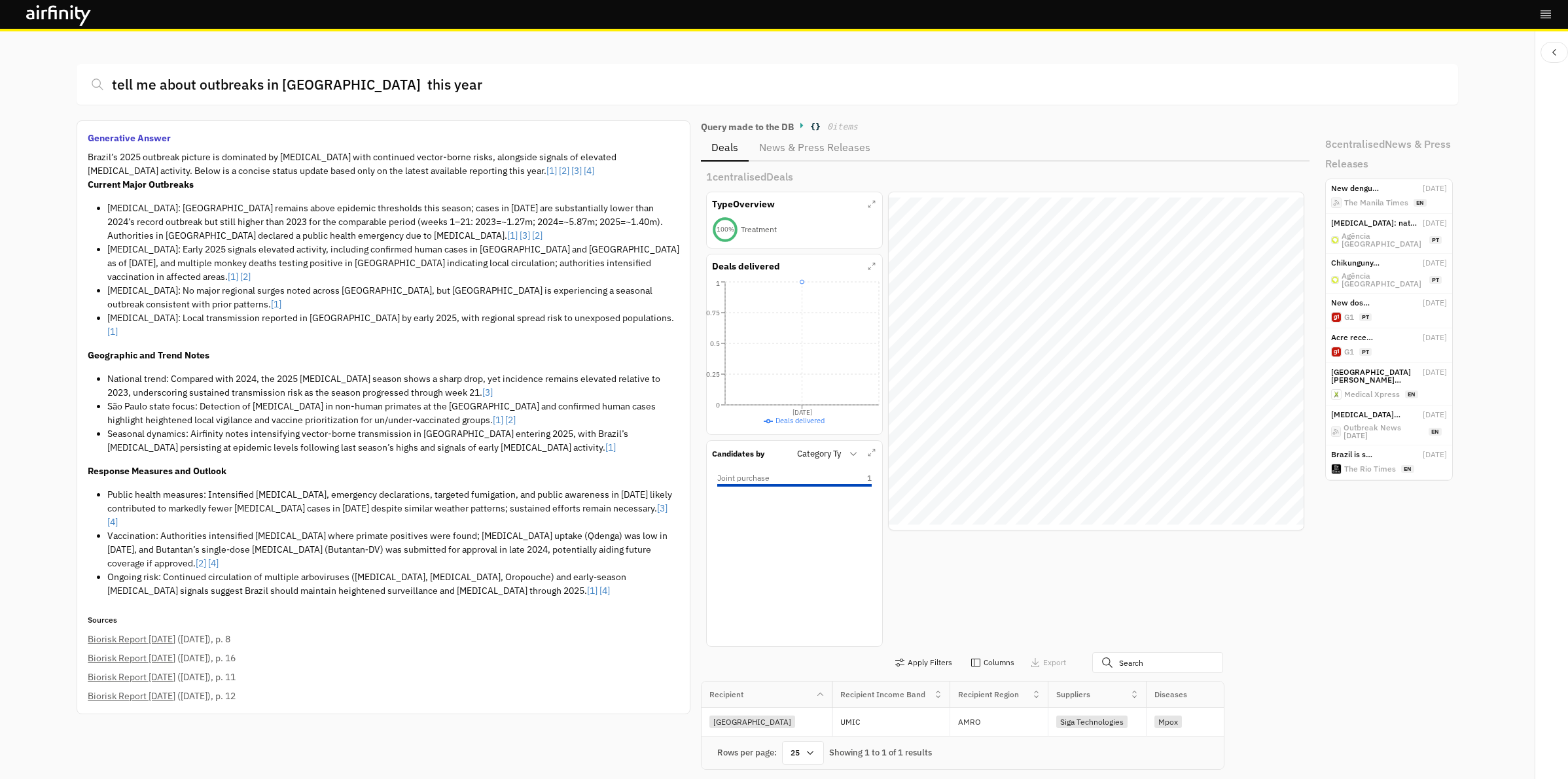
click at [374, 256] on li "[MEDICAL_DATA]: Early 2025 signals elevated activity, including confirmed human…" at bounding box center [393, 263] width 572 height 41
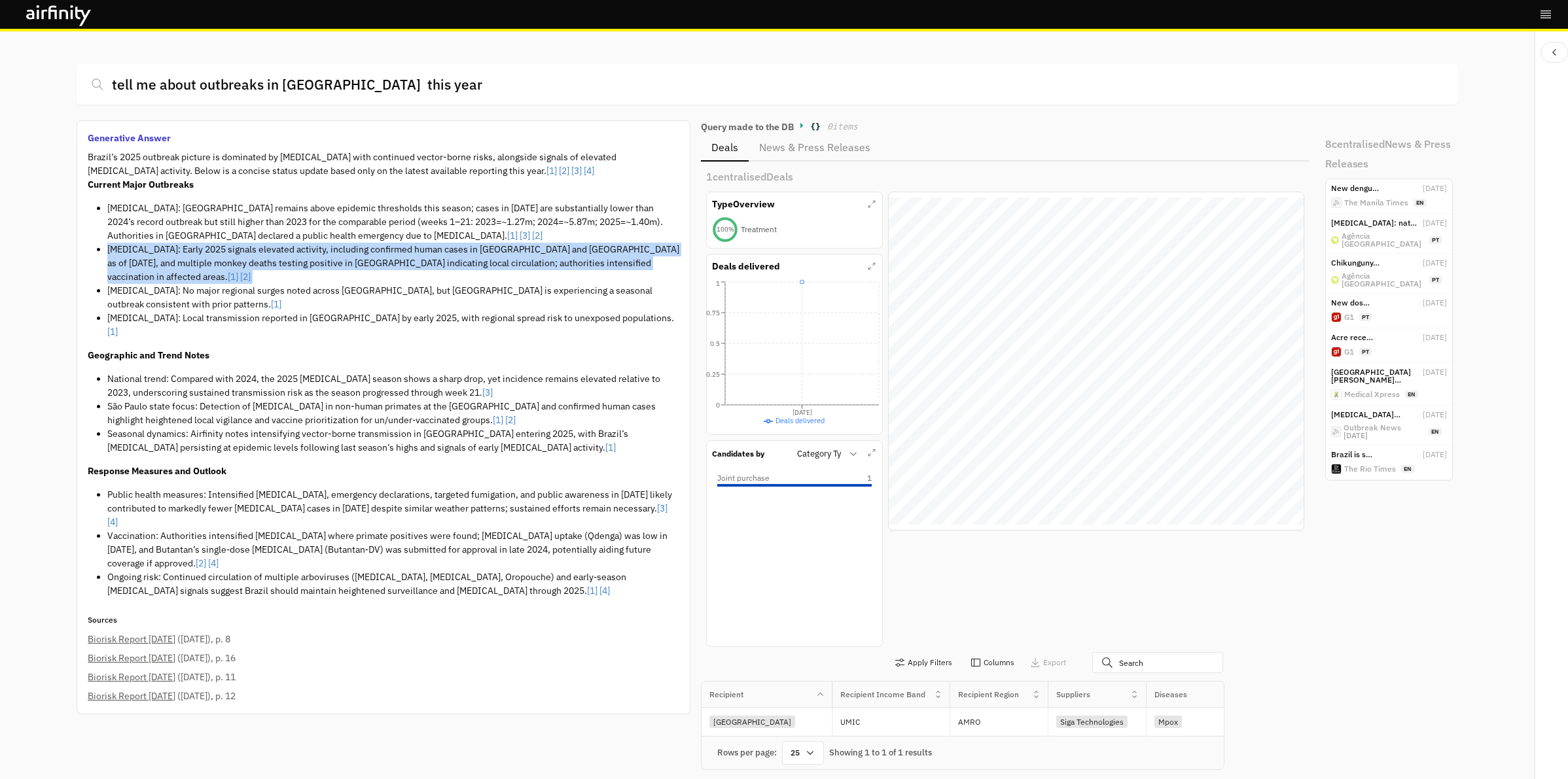
click at [374, 256] on li "[MEDICAL_DATA]: Early 2025 signals elevated activity, including confirmed human…" at bounding box center [393, 263] width 572 height 41
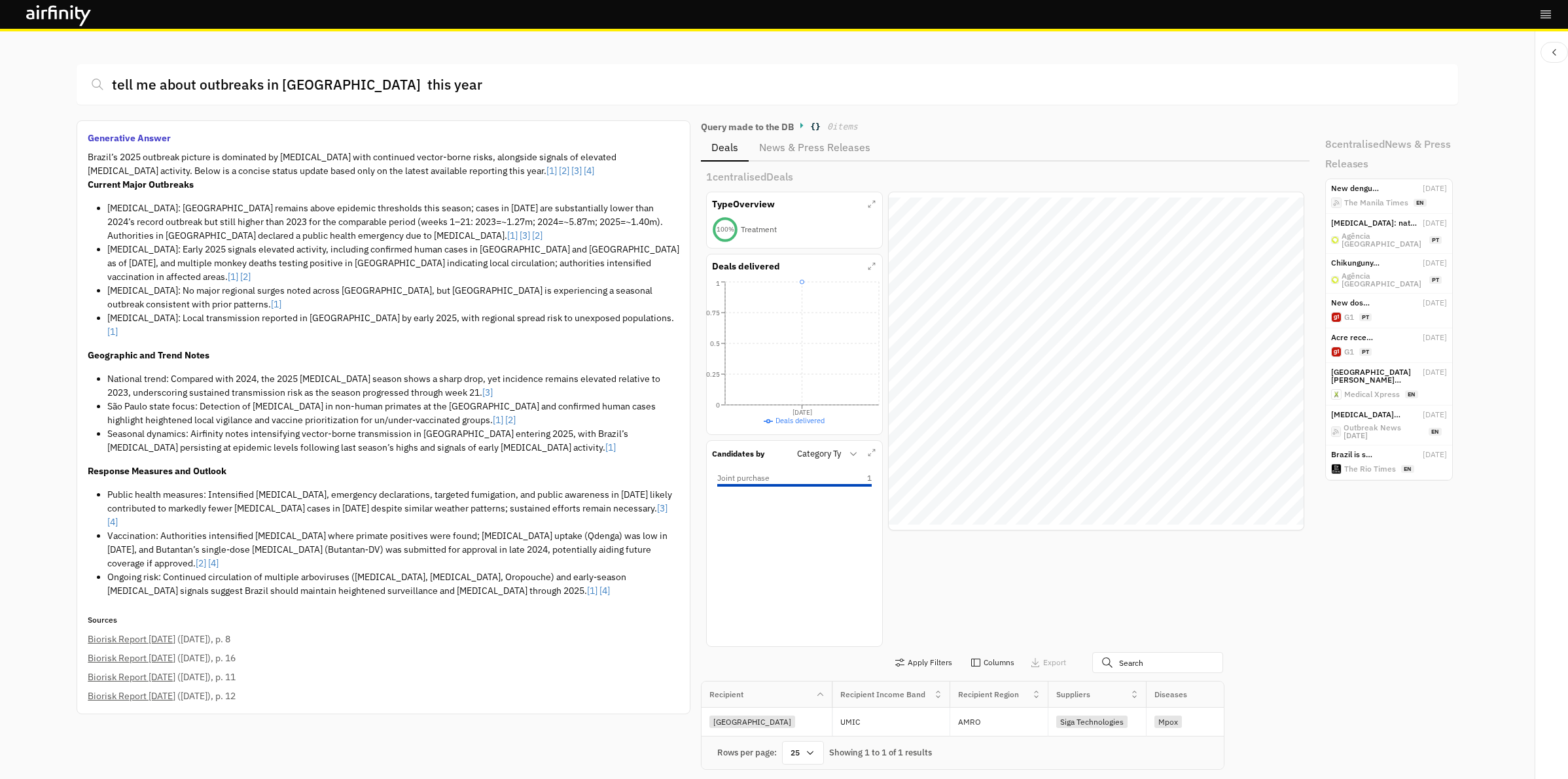
click at [372, 284] on li "[MEDICAL_DATA]: No major regional surges noted across [GEOGRAPHIC_DATA], but [G…" at bounding box center [393, 298] width 572 height 27
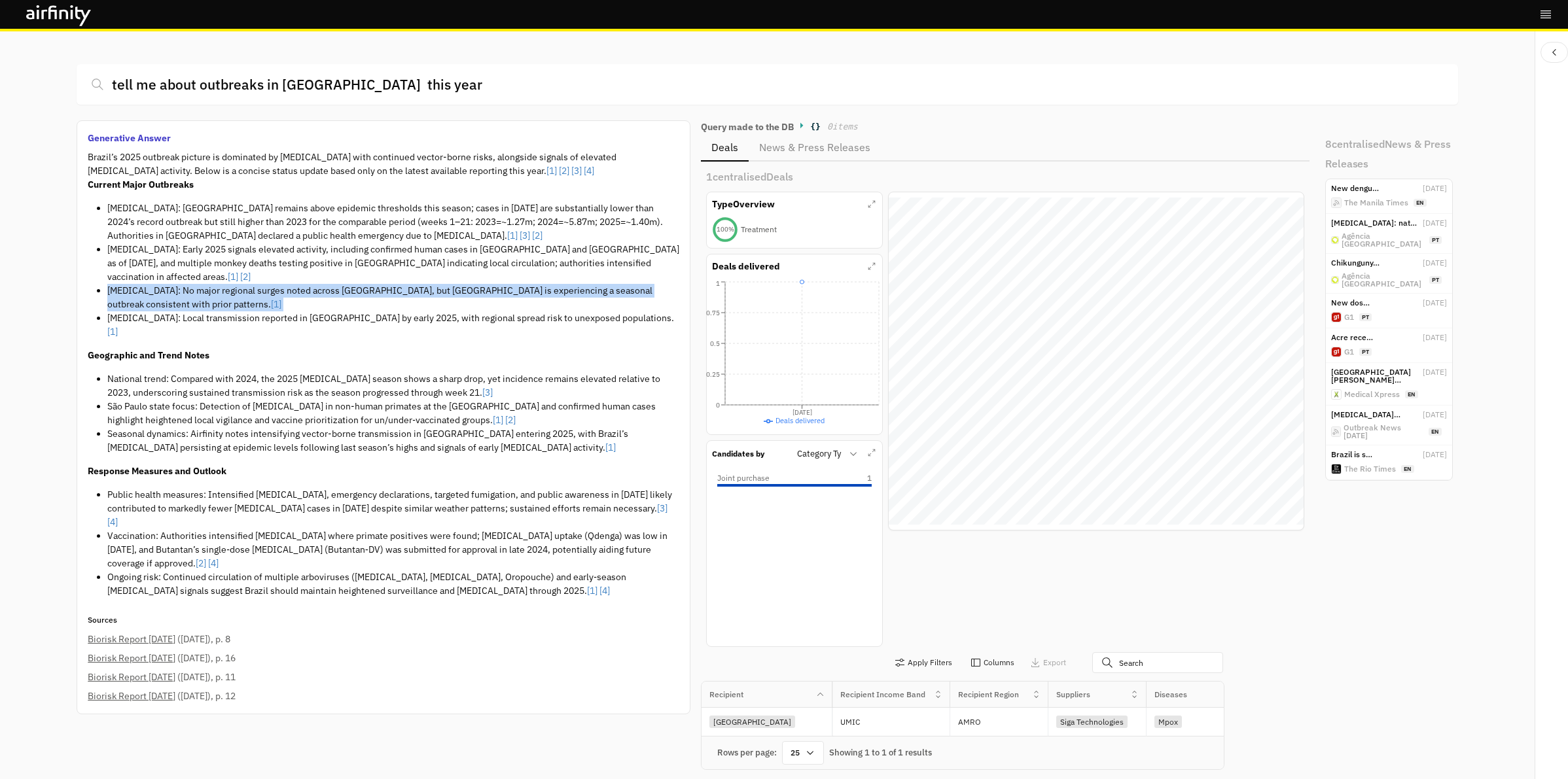
click at [372, 284] on li "[MEDICAL_DATA]: No major regional surges noted across [GEOGRAPHIC_DATA], but [G…" at bounding box center [393, 298] width 572 height 27
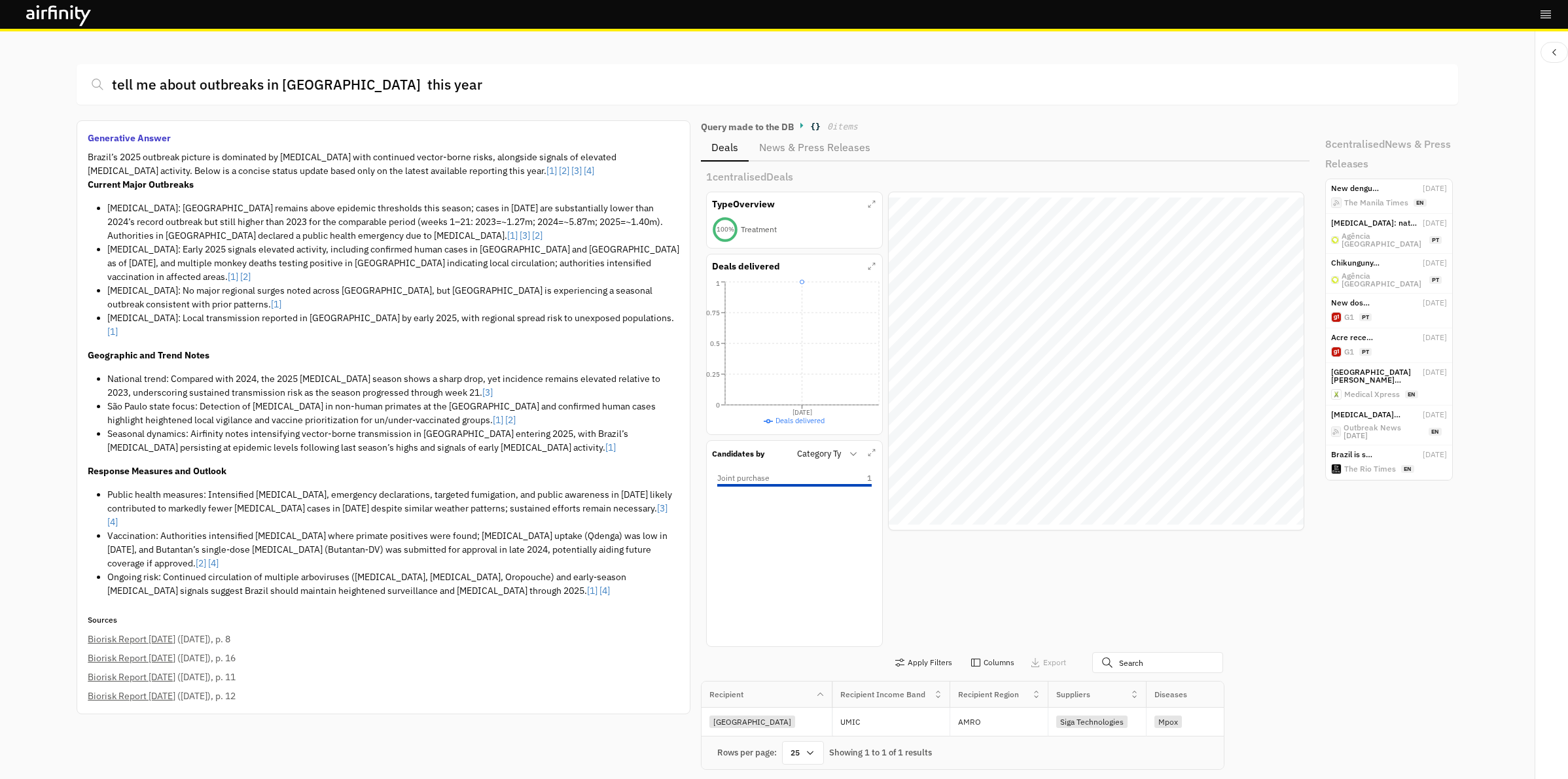
click at [355, 299] on div "Brazil’s 2025 outbreak picture is dominated by [MEDICAL_DATA] with continued ve…" at bounding box center [383, 379] width 592 height 457
click at [404, 215] on li "[MEDICAL_DATA]: [GEOGRAPHIC_DATA] remains above epidemic thresholds this season…" at bounding box center [393, 221] width 572 height 41
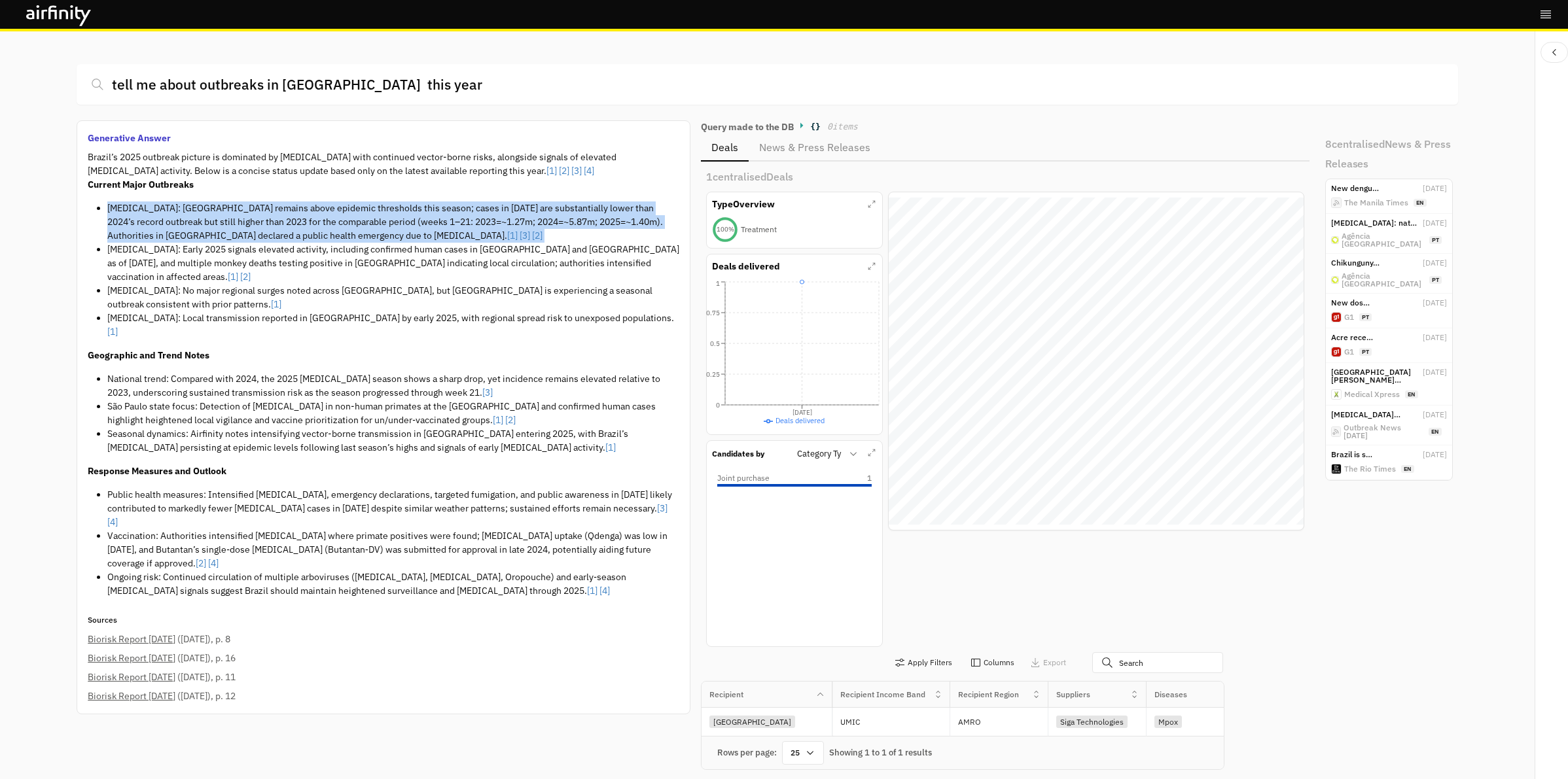
click at [404, 215] on li "[MEDICAL_DATA]: [GEOGRAPHIC_DATA] remains above epidemic thresholds this season…" at bounding box center [393, 221] width 572 height 41
click at [415, 222] on li "[MEDICAL_DATA]: [GEOGRAPHIC_DATA] remains above epidemic thresholds this season…" at bounding box center [393, 221] width 572 height 41
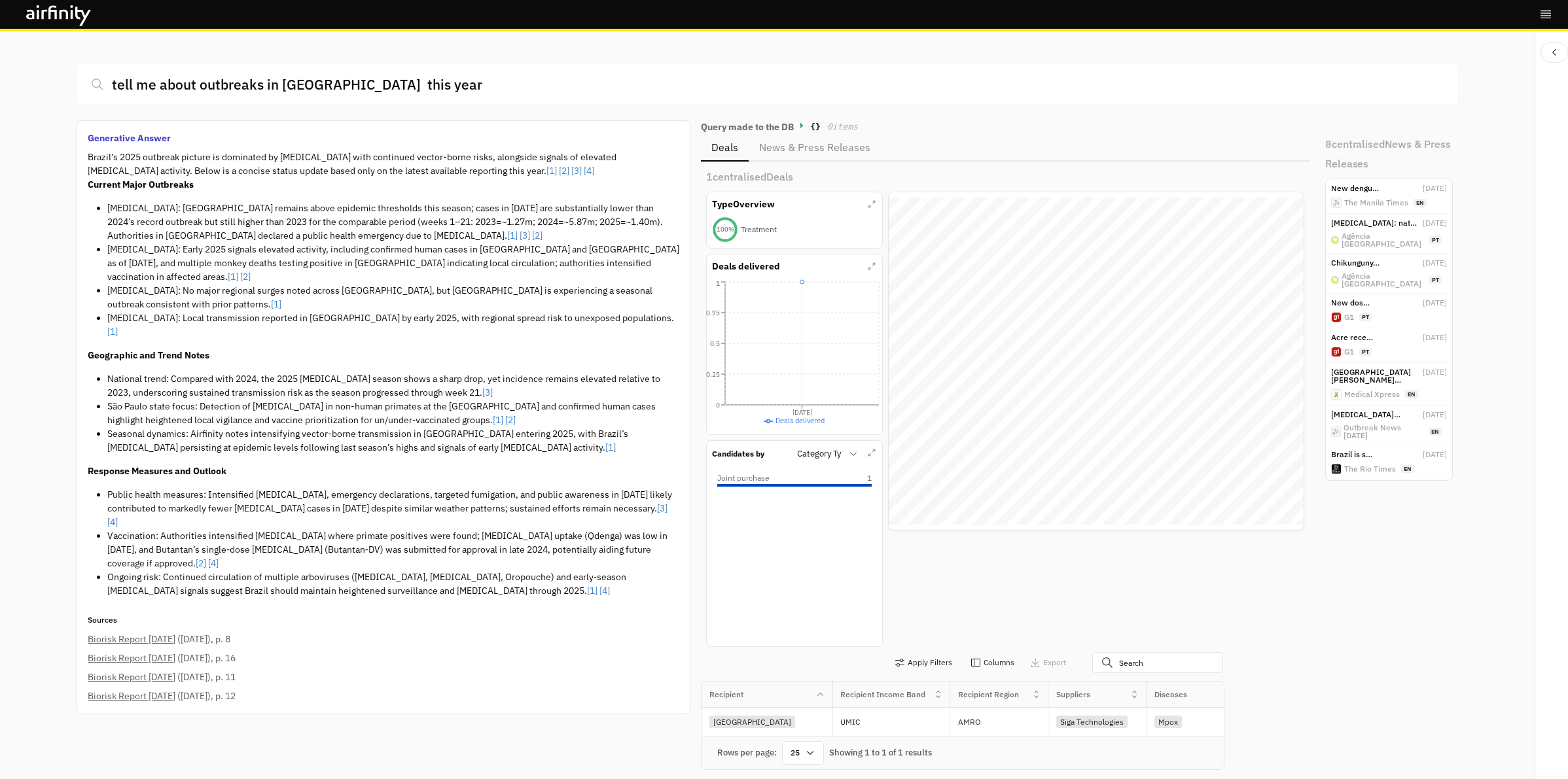
click at [382, 261] on li "[MEDICAL_DATA]: Early 2025 signals elevated activity, including confirmed human…" at bounding box center [393, 263] width 572 height 41
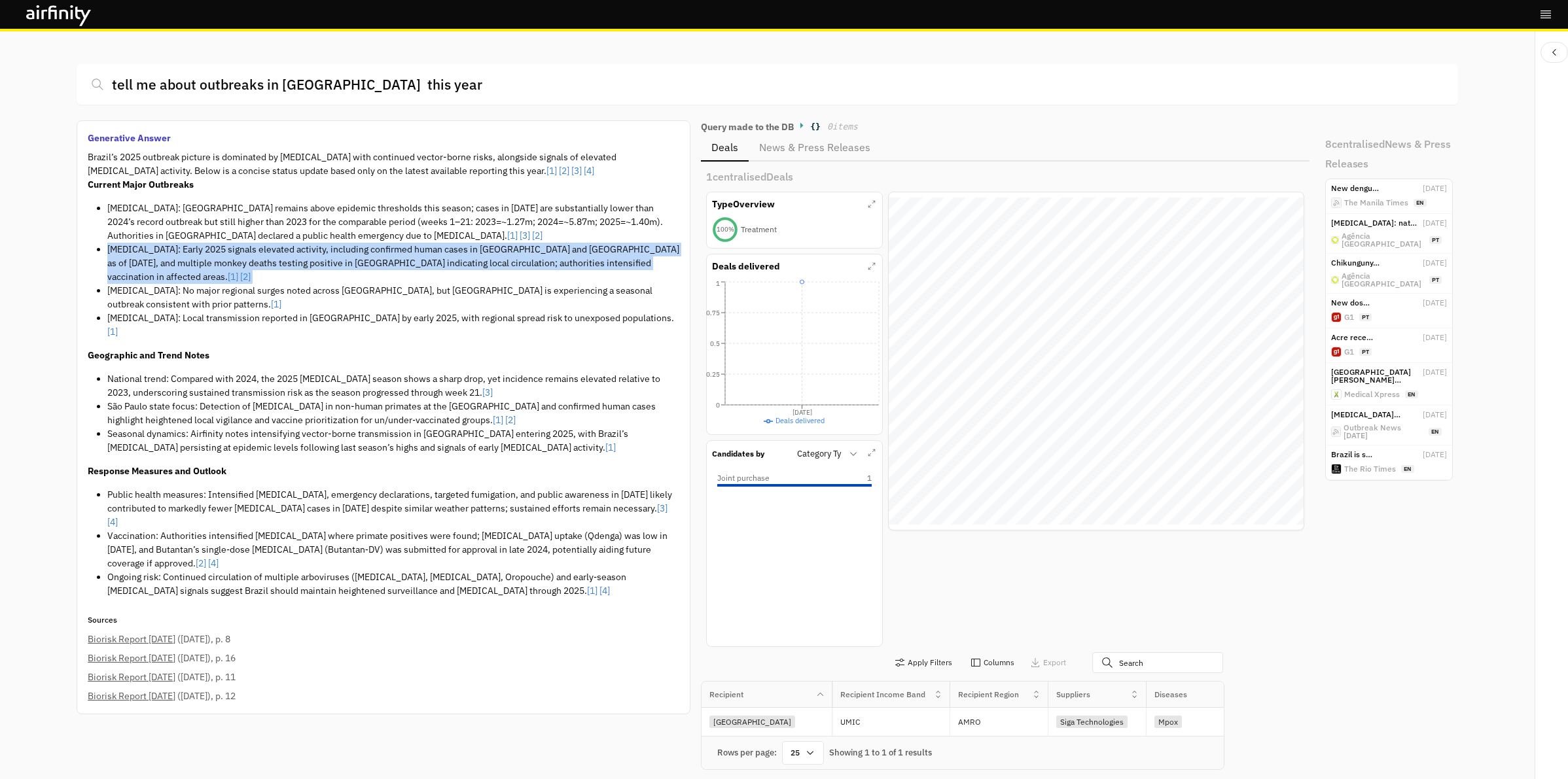
click at [382, 261] on li "[MEDICAL_DATA]: Early 2025 signals elevated activity, including confirmed human…" at bounding box center [393, 263] width 572 height 41
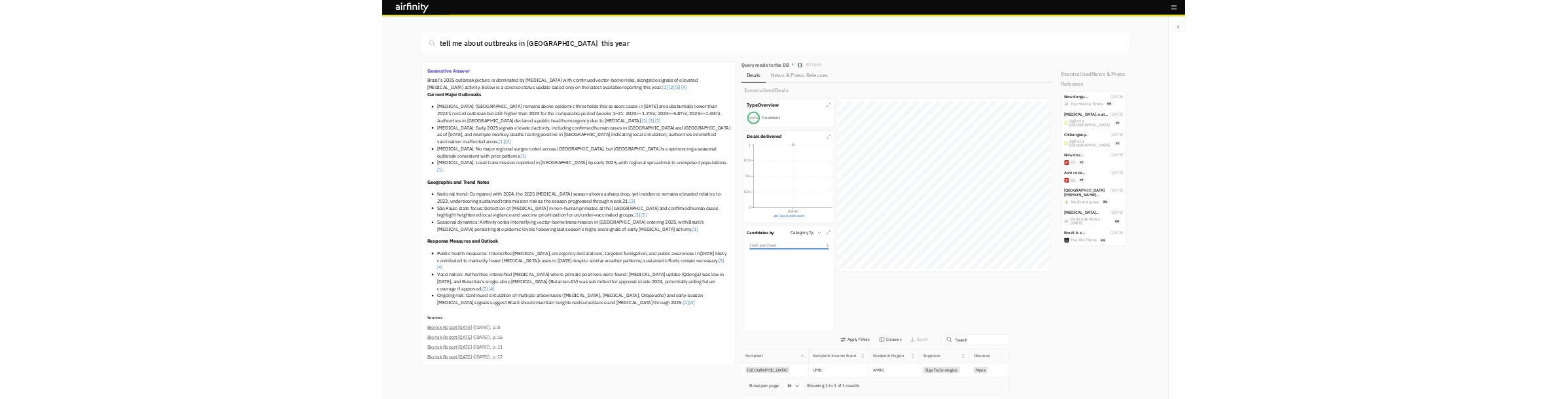
scroll to position [376, 596]
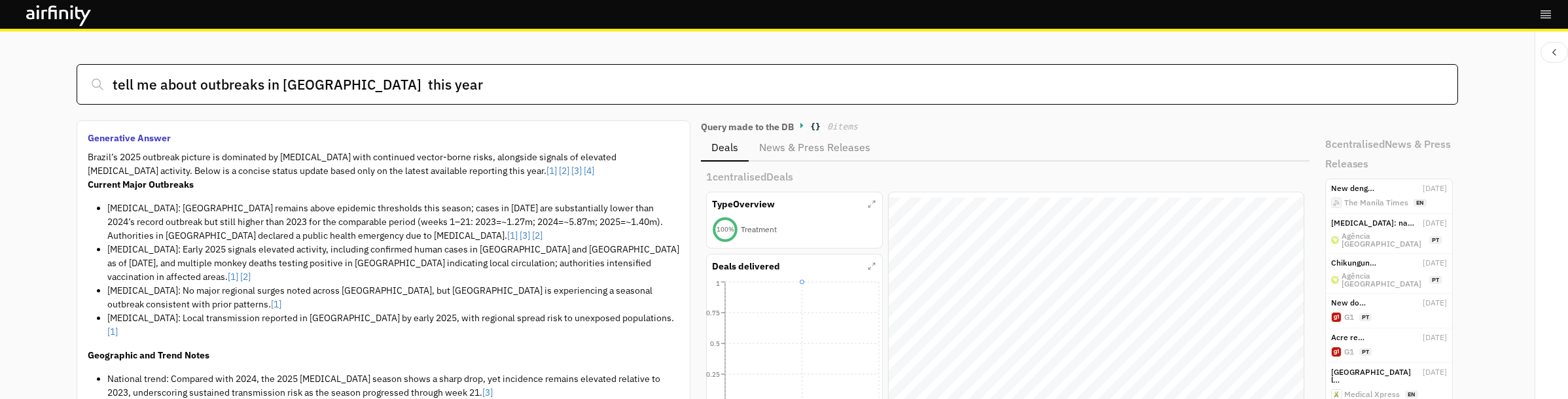
click at [279, 84] on input "tell me about outbreaks in [GEOGRAPHIC_DATA] this year" at bounding box center [767, 84] width 1381 height 40
